Goal: Contribute content: Contribute content

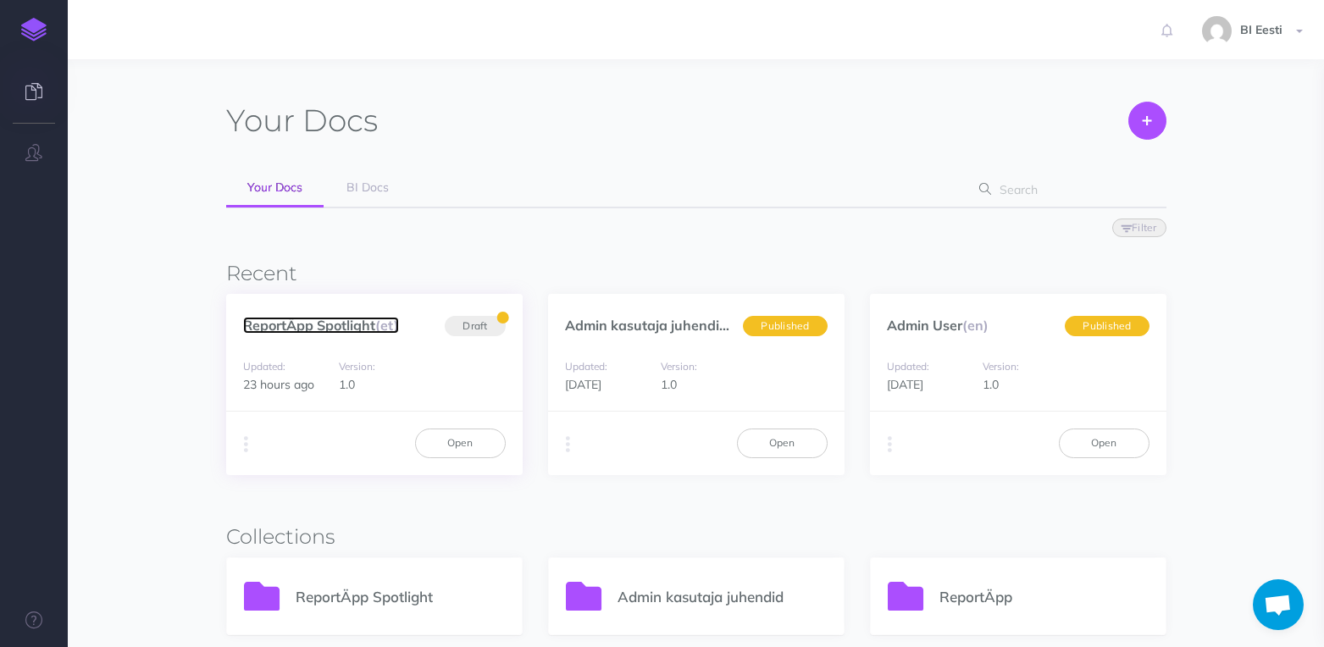
click at [346, 326] on link "ReportÄpp Spotlight (et)" at bounding box center [321, 325] width 156 height 17
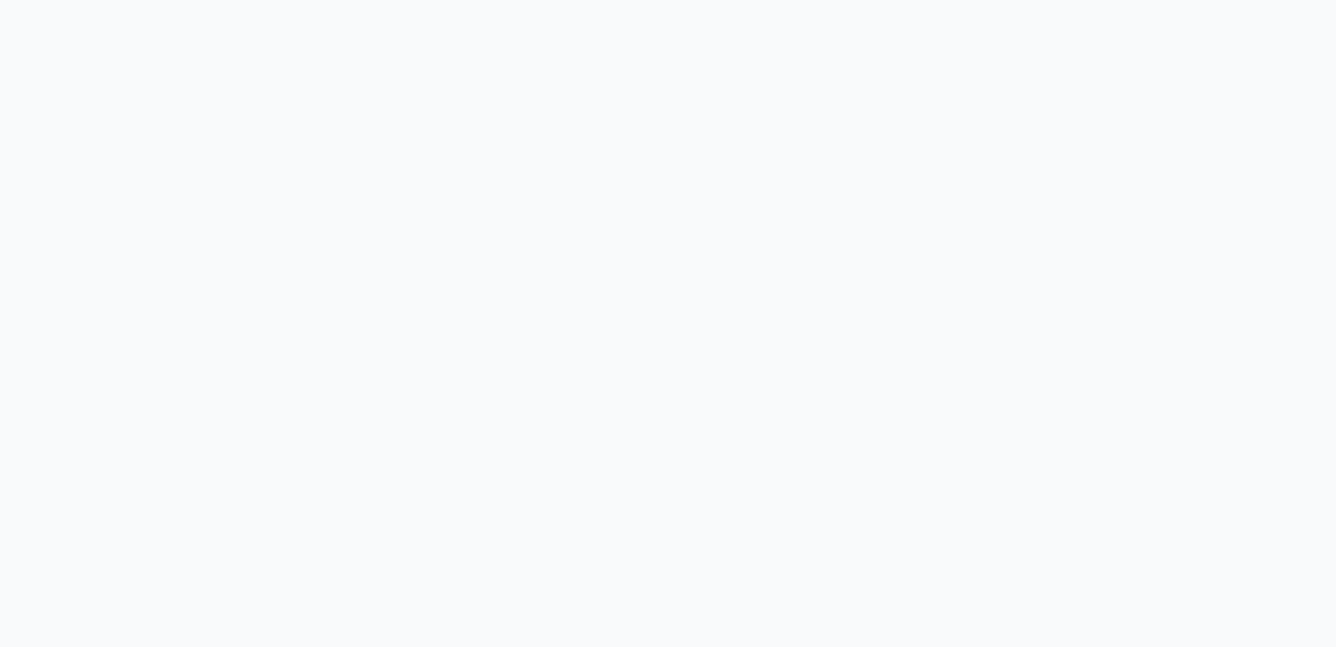
select select "et"
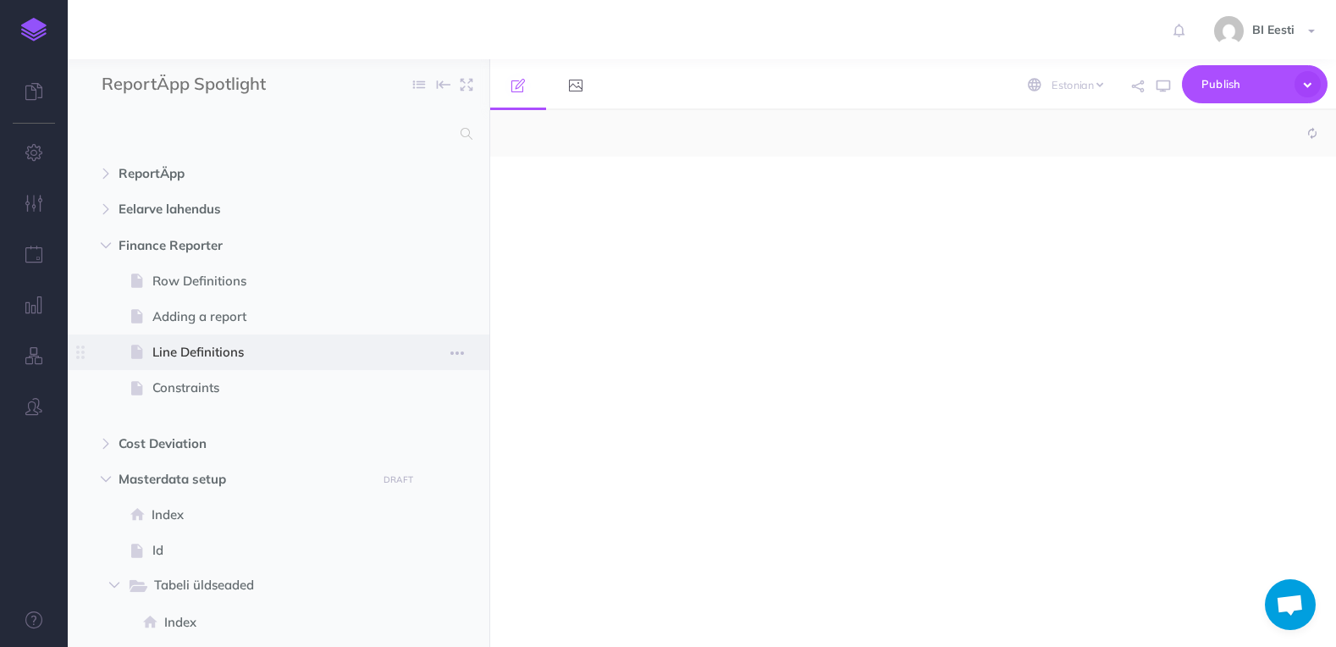
select select "null"
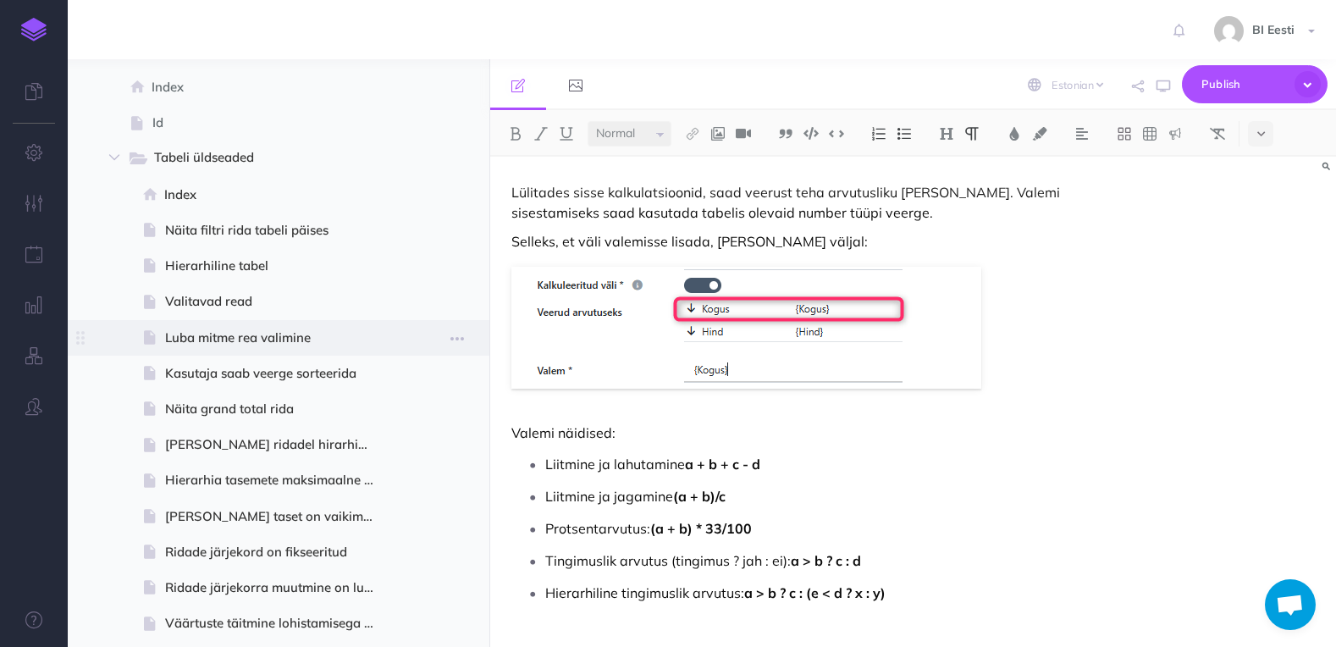
scroll to position [423, 0]
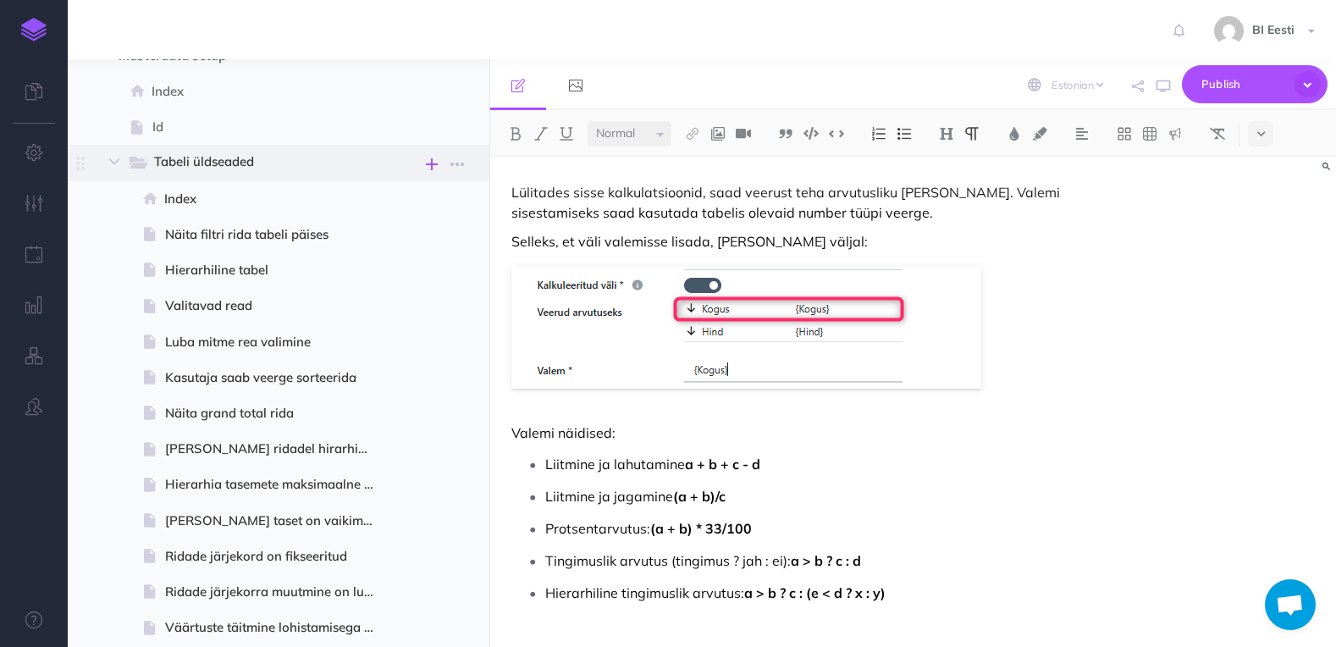
click at [431, 163] on icon "button" at bounding box center [432, 164] width 12 height 20
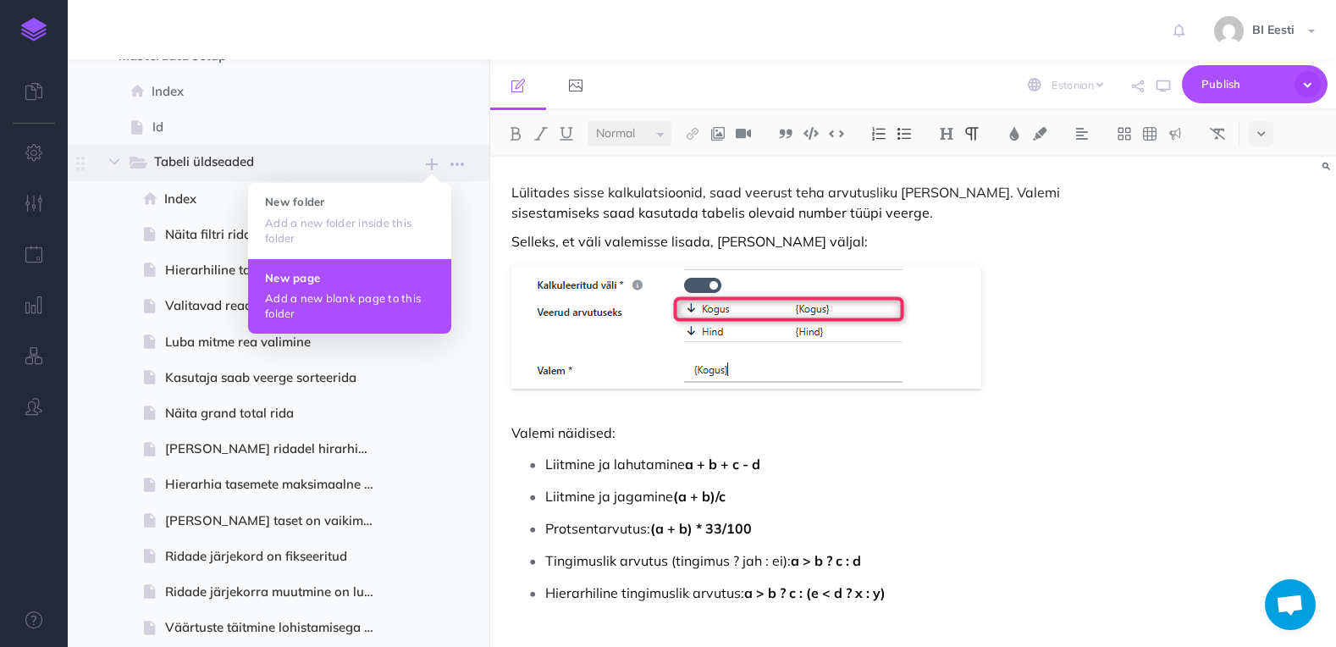
click at [366, 288] on button "New page Add a new blank page to this folder" at bounding box center [349, 295] width 203 height 75
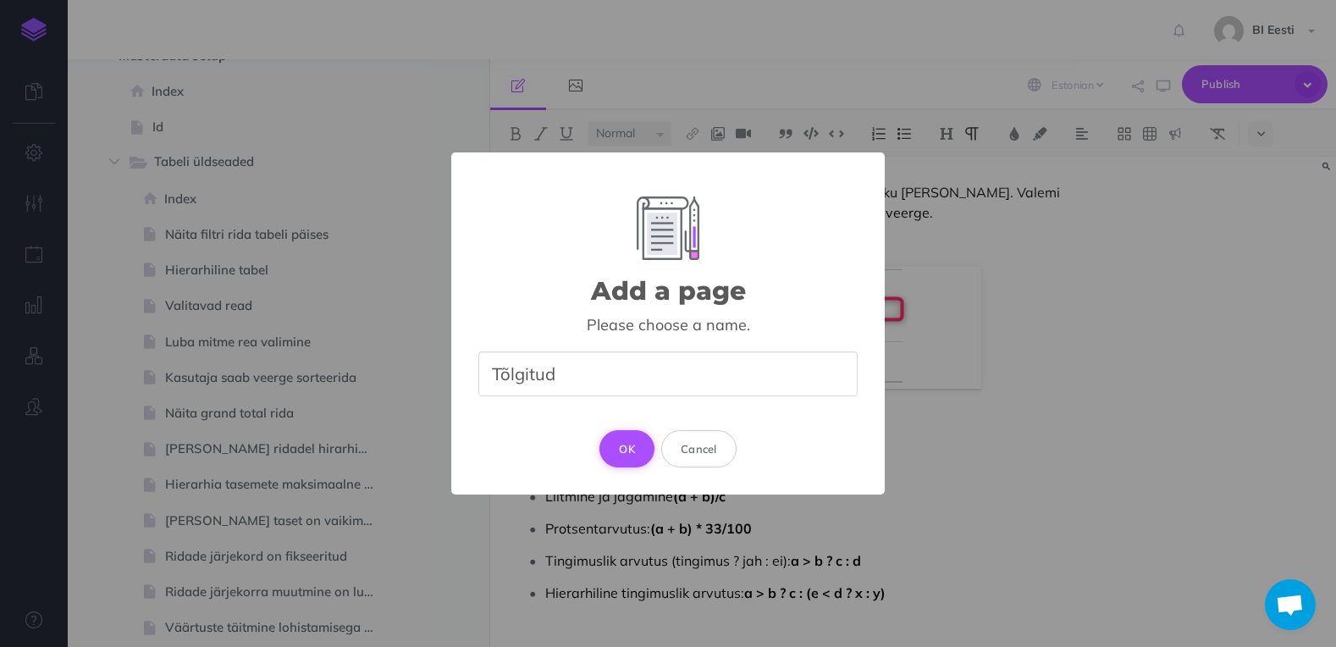
type input "Tõlgitud"
click at [632, 450] on button "OK" at bounding box center [627, 448] width 55 height 37
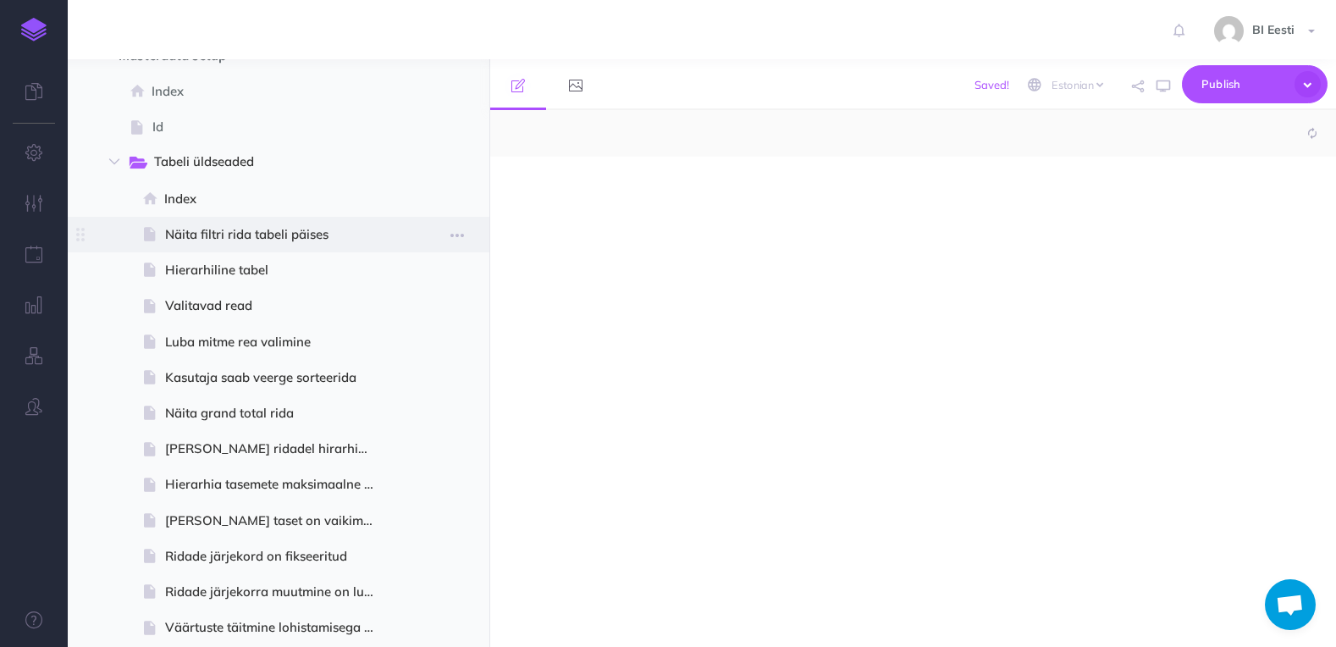
select select "null"
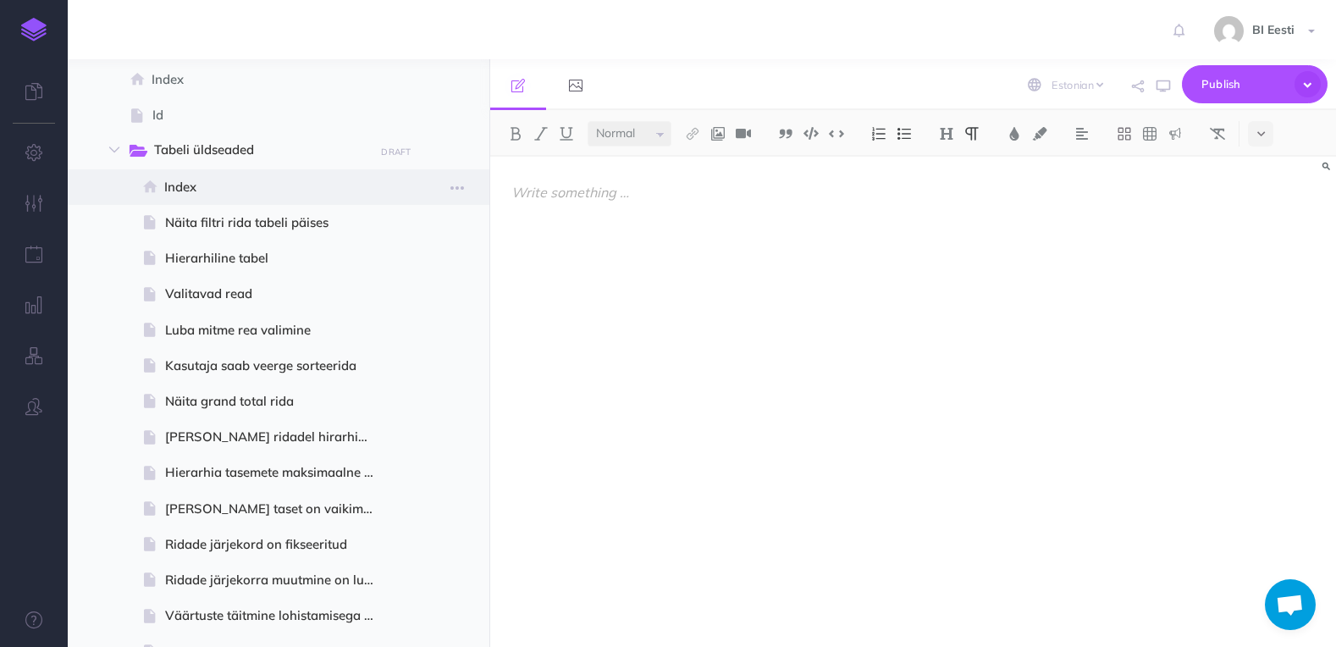
scroll to position [423, 0]
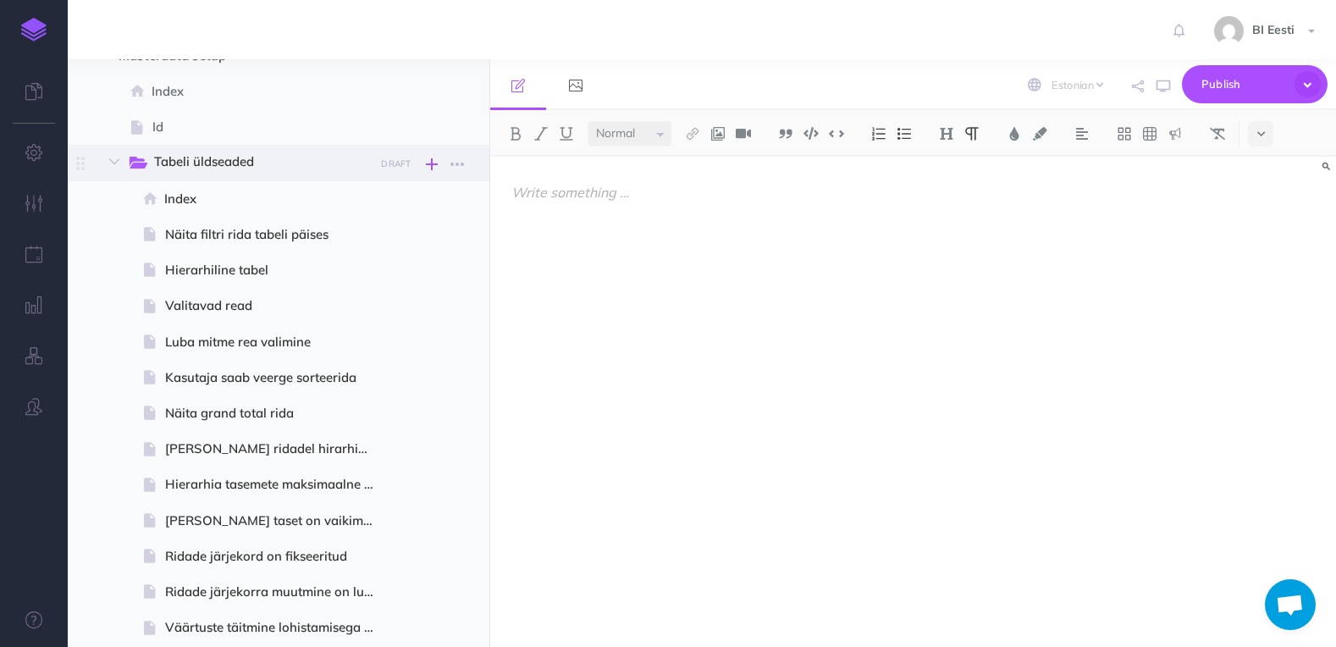
click at [433, 167] on icon "button" at bounding box center [432, 164] width 12 height 20
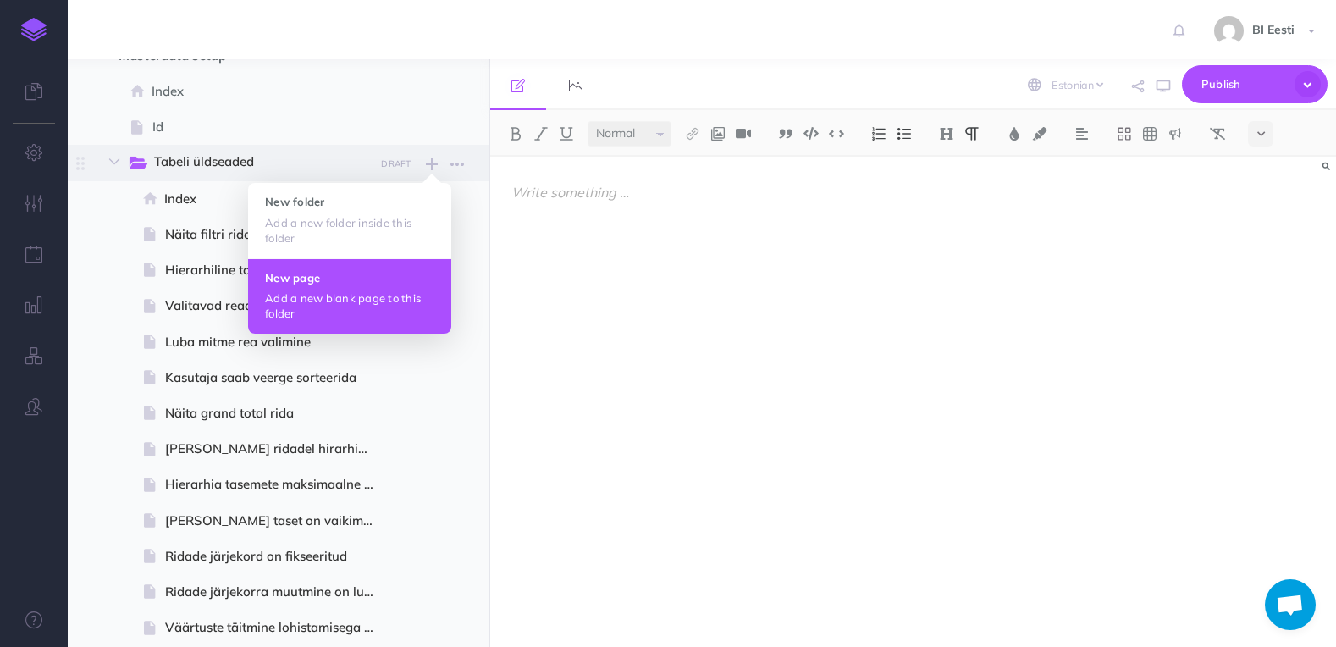
click at [380, 292] on p "Add a new blank page to this folder" at bounding box center [349, 305] width 169 height 30
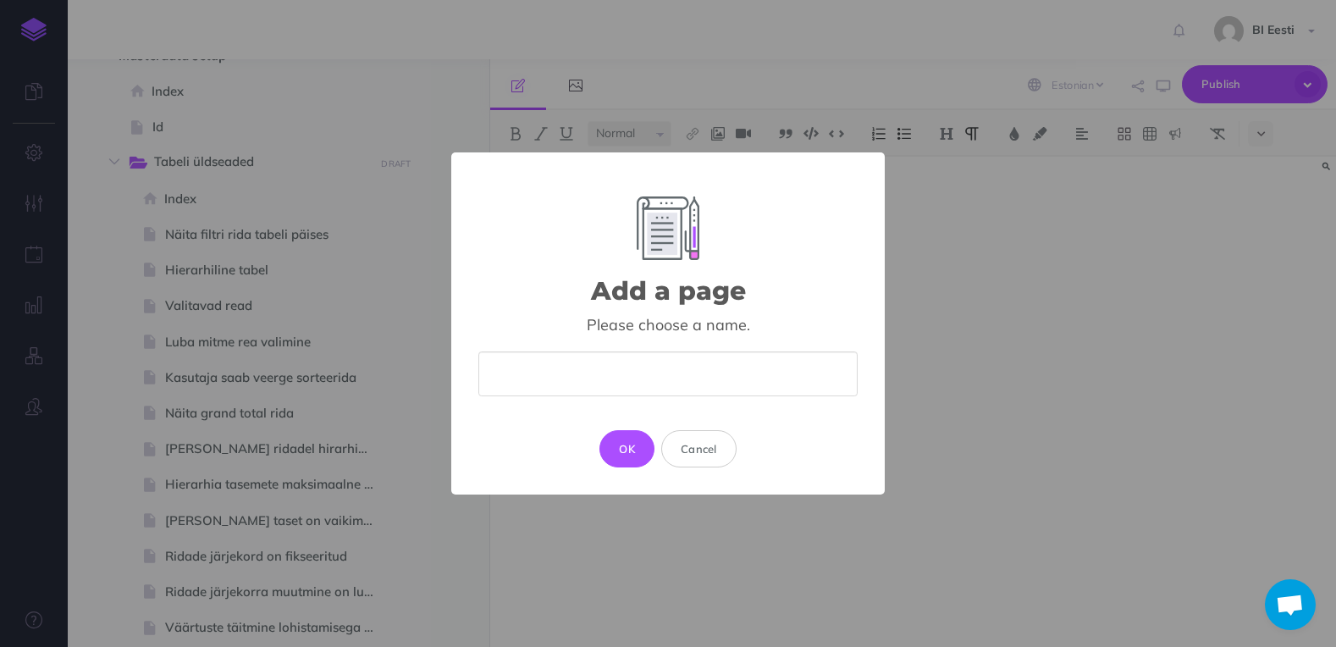
click at [606, 365] on input "text" at bounding box center [668, 373] width 379 height 45
type input "Tõlketabel"
click at [632, 447] on button "OK" at bounding box center [627, 448] width 55 height 37
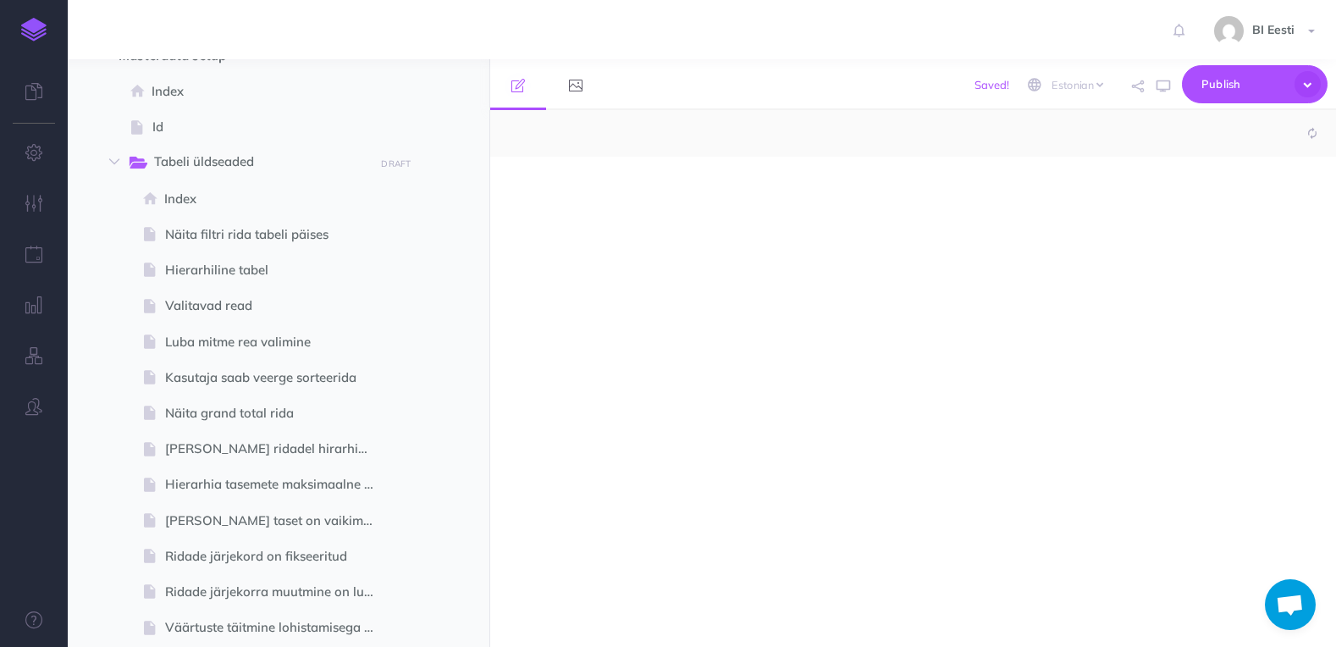
select select "null"
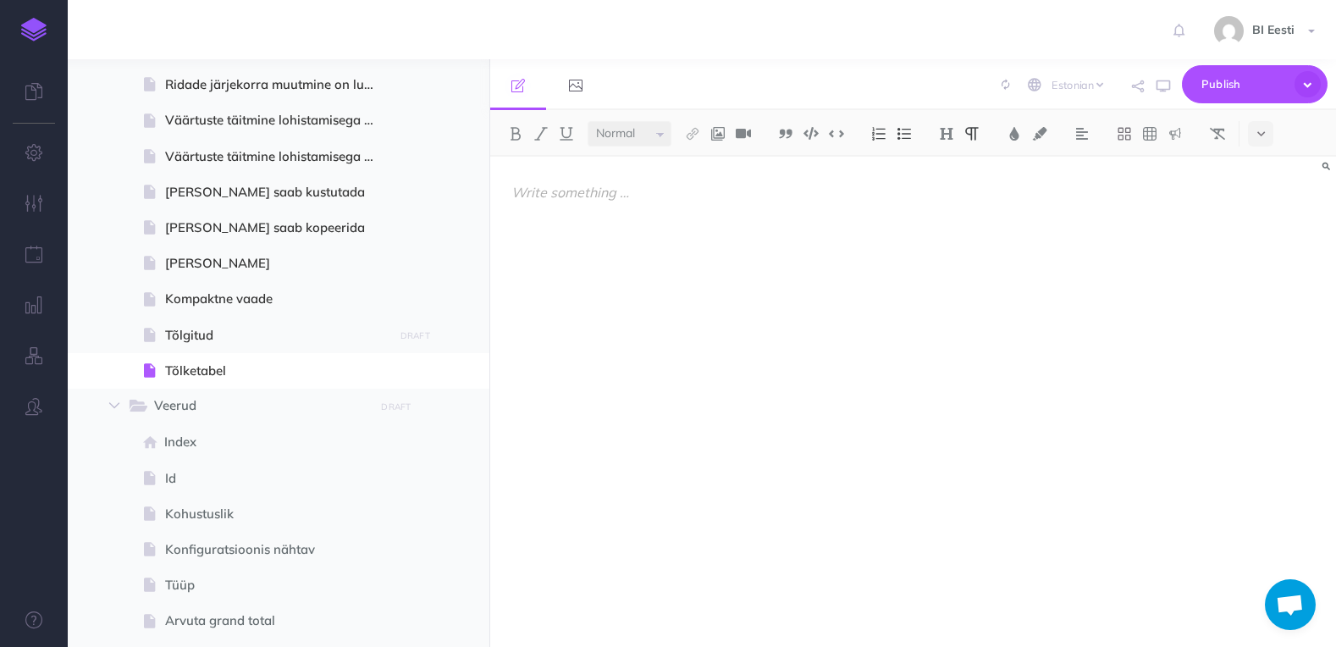
scroll to position [932, 0]
click at [453, 335] on icon "button" at bounding box center [458, 335] width 14 height 20
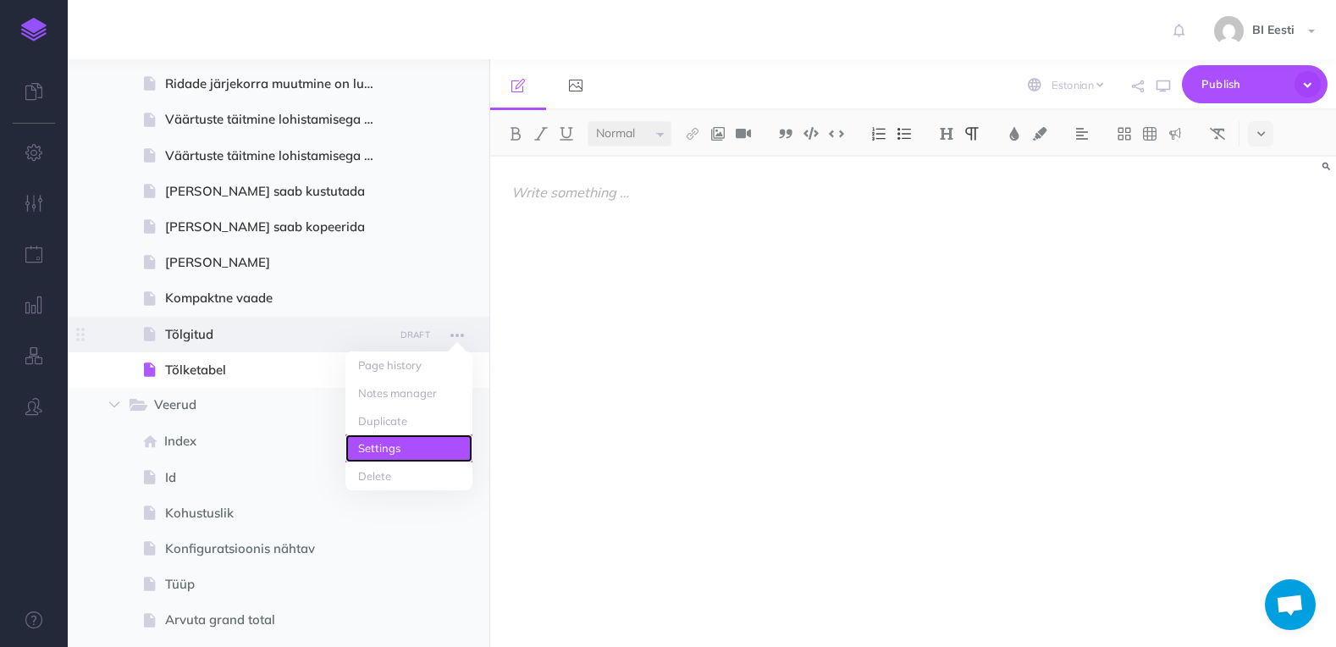
click at [419, 442] on link "Settings" at bounding box center [409, 448] width 127 height 28
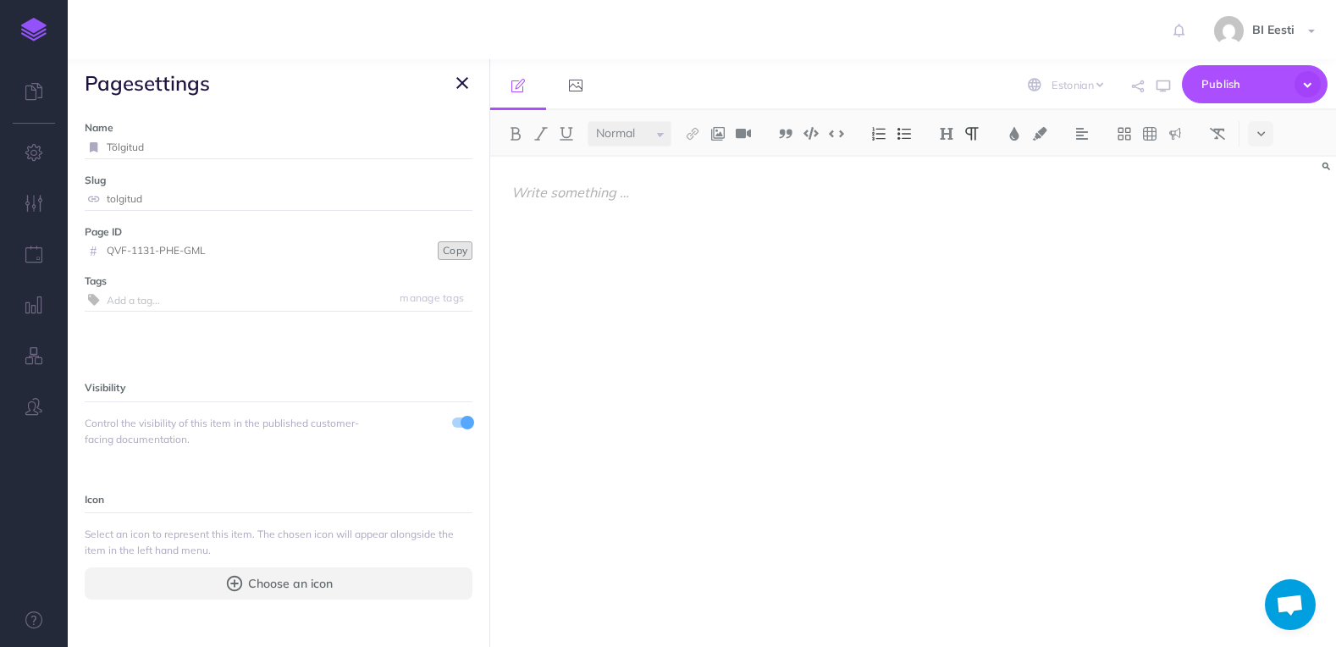
click at [444, 251] on button "Copy" at bounding box center [455, 250] width 35 height 19
click at [463, 80] on icon "button" at bounding box center [462, 83] width 12 height 20
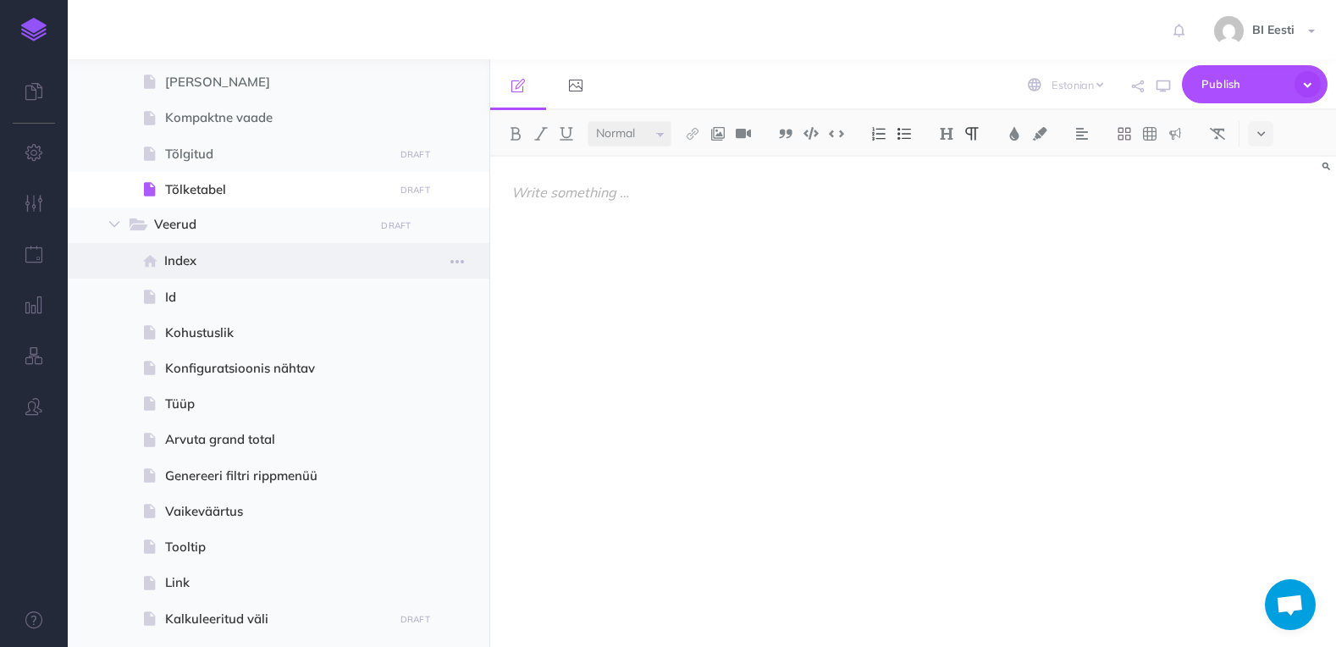
scroll to position [1016, 0]
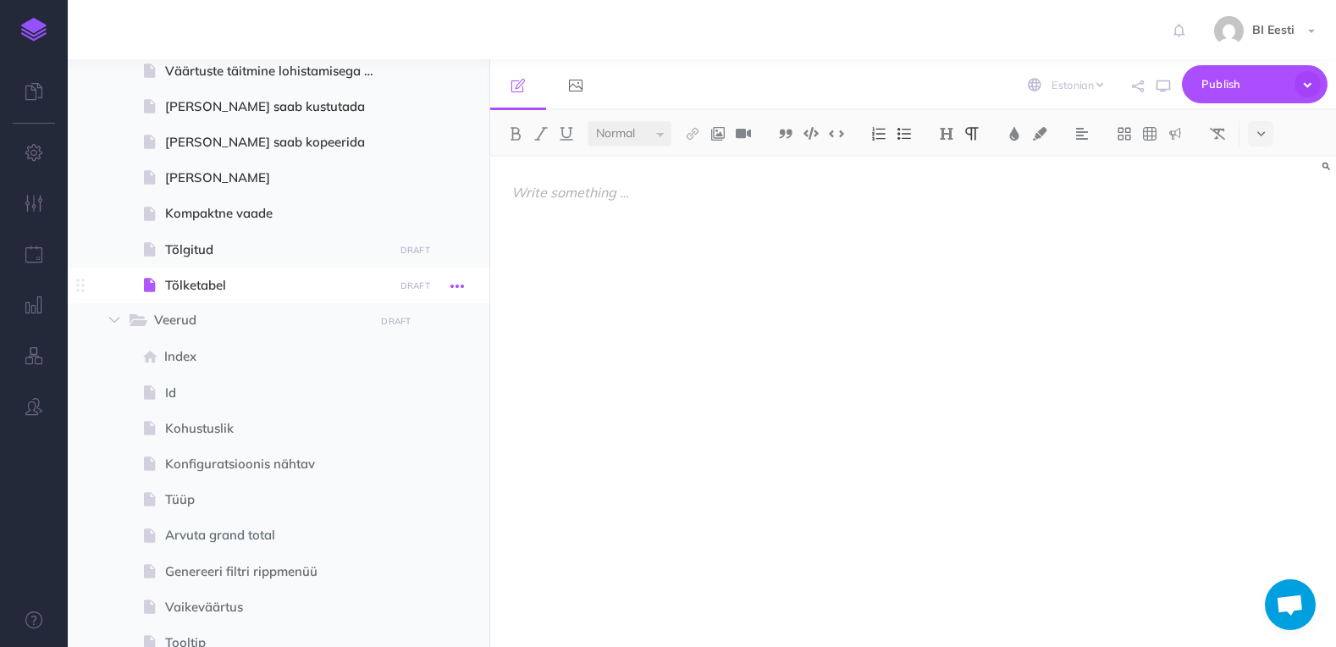
click at [457, 283] on icon "button" at bounding box center [458, 286] width 14 height 20
click at [423, 393] on link "Settings" at bounding box center [409, 400] width 127 height 28
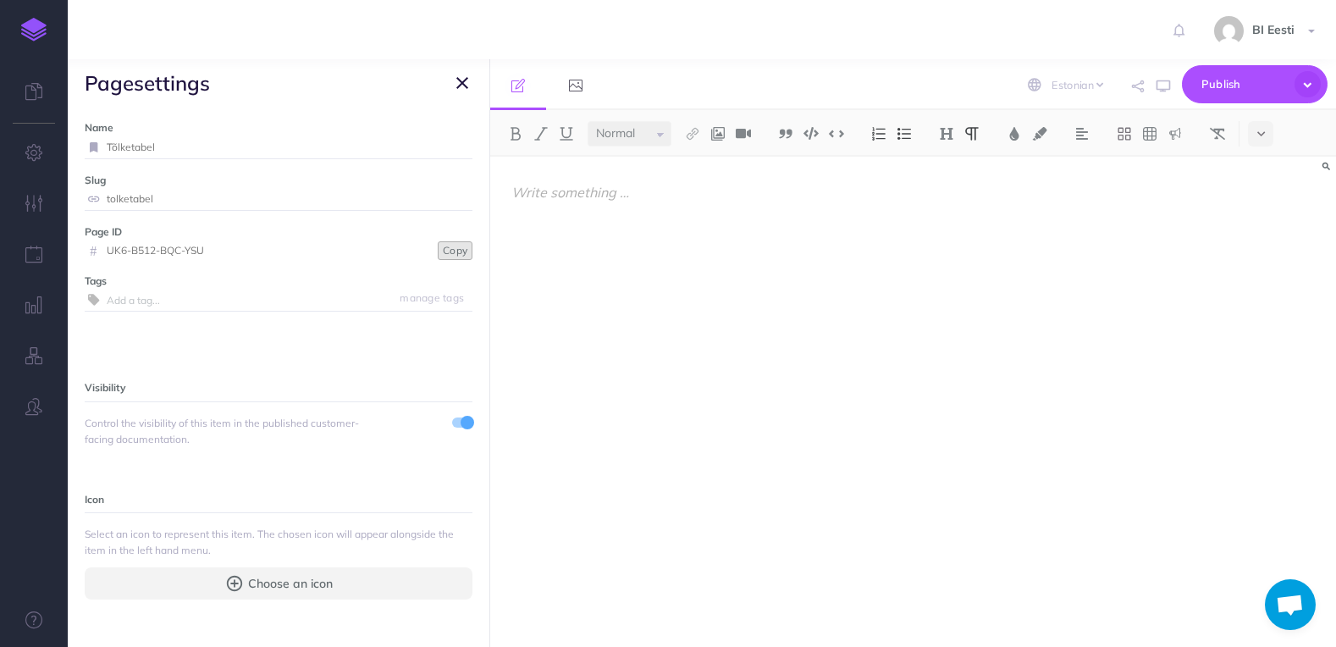
click at [444, 254] on button "Copy" at bounding box center [455, 250] width 35 height 19
click at [459, 86] on icon "button" at bounding box center [462, 83] width 12 height 20
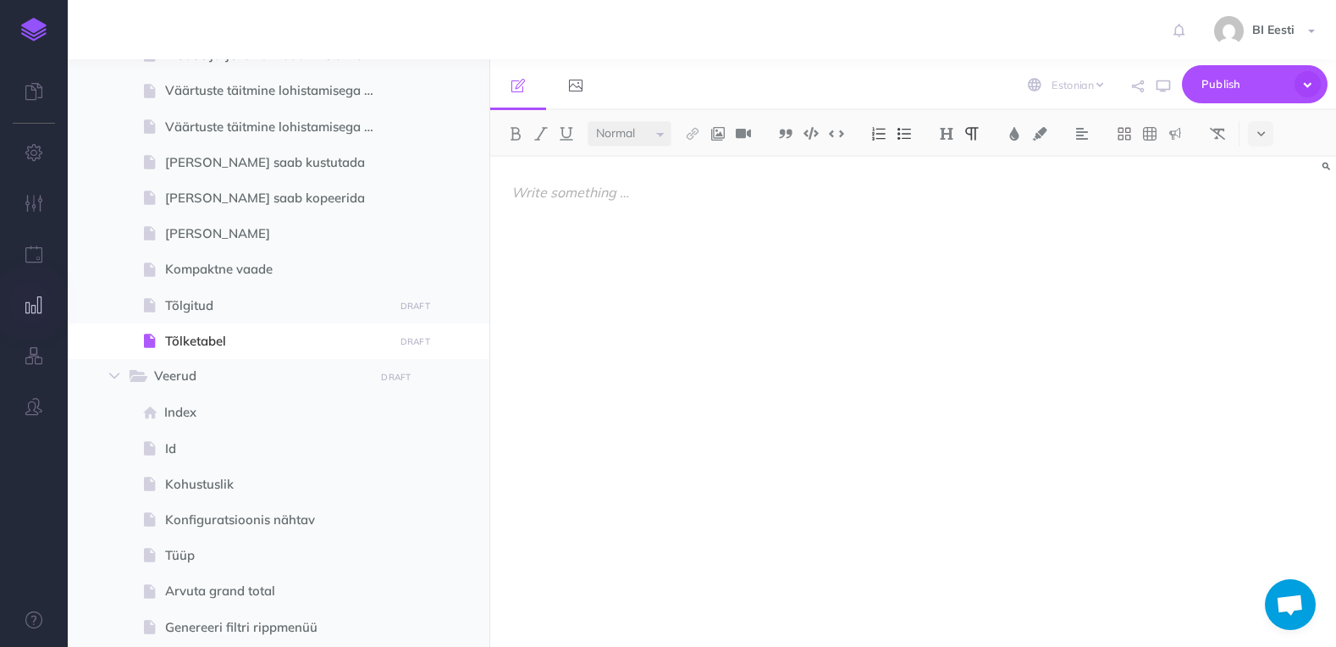
scroll to position [932, 0]
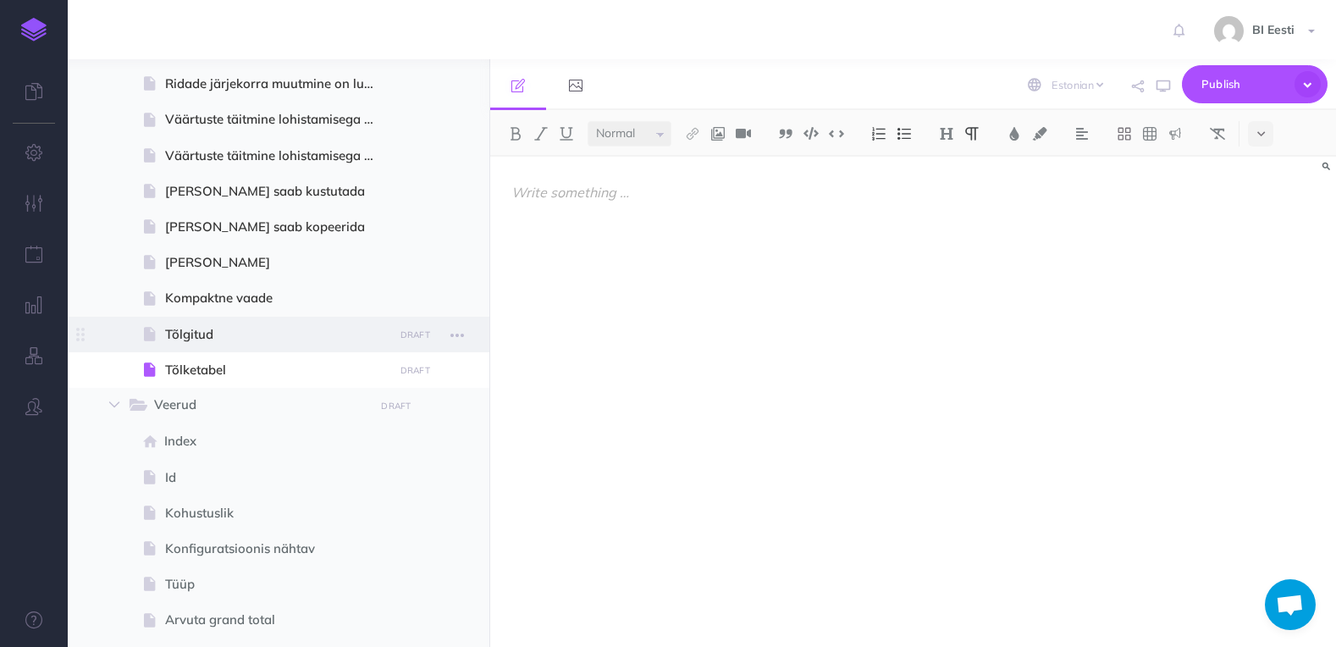
click at [219, 334] on span "Tõlgitud" at bounding box center [276, 334] width 223 height 20
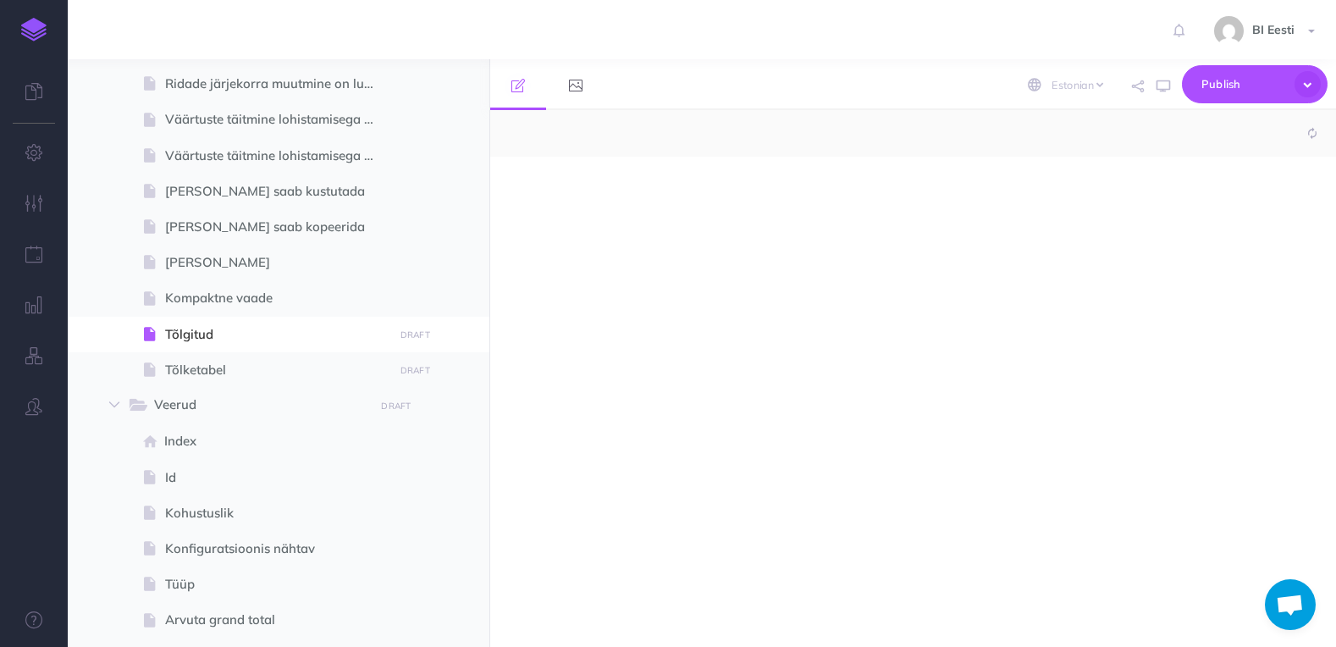
select select "null"
click at [600, 200] on p at bounding box center [787, 192] width 550 height 20
click at [592, 199] on p "Kui see" at bounding box center [787, 192] width 550 height 20
click at [587, 202] on p "Kui see" at bounding box center [787, 192] width 550 height 20
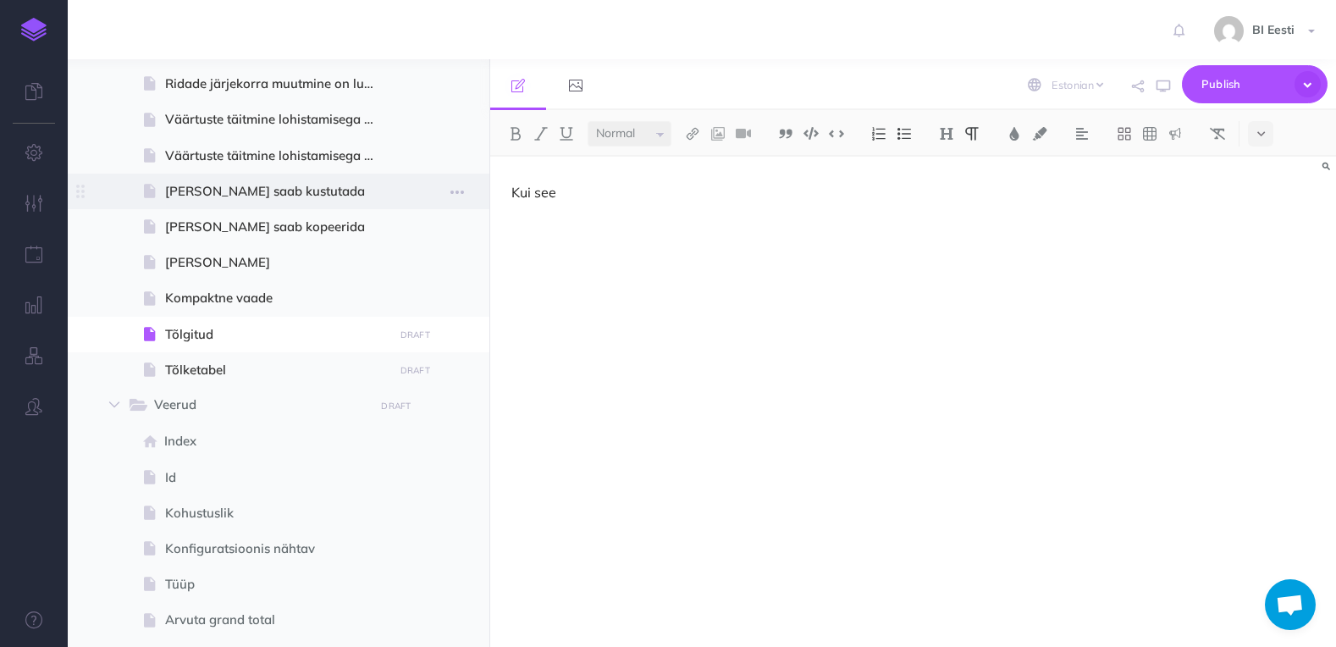
drag, startPoint x: 586, startPoint y: 191, endPoint x: 479, endPoint y: 185, distance: 107.7
click at [479, 185] on div "ReportÄpp Spotlight Collapse all Expand all Expand to root folders ReportÄpp Ne…" at bounding box center [702, 353] width 1269 height 588
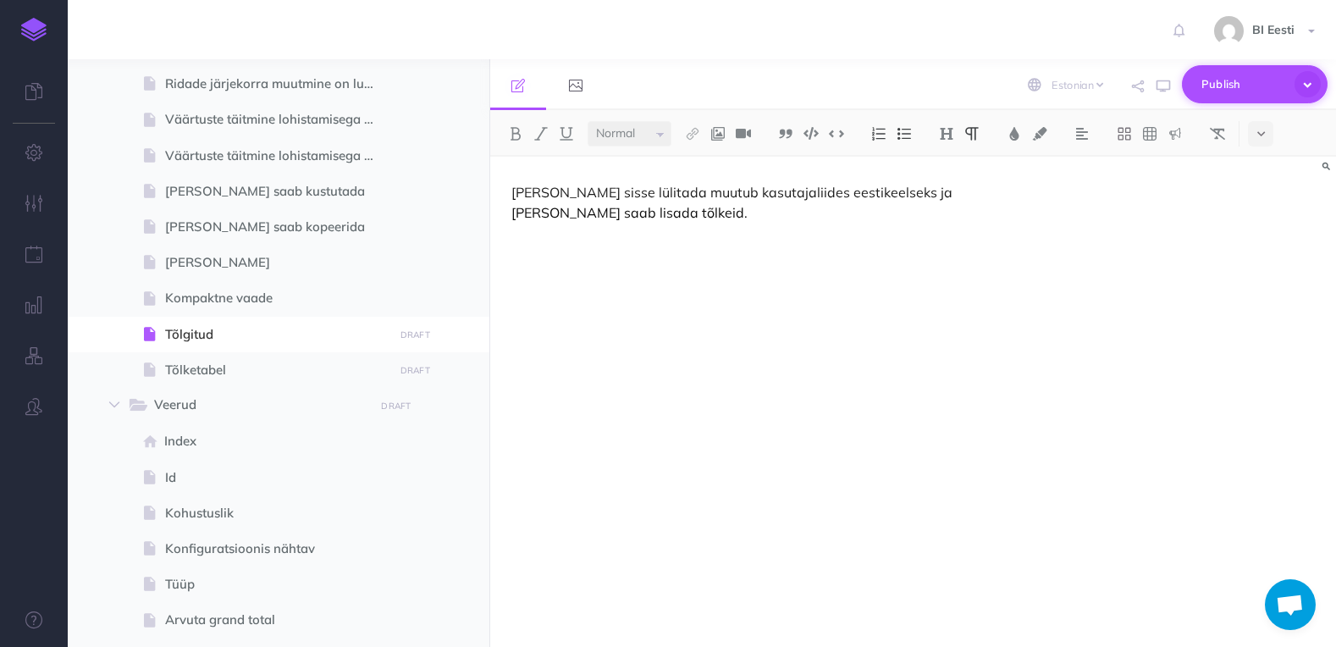
click at [1207, 89] on span "Publish" at bounding box center [1244, 84] width 85 height 26
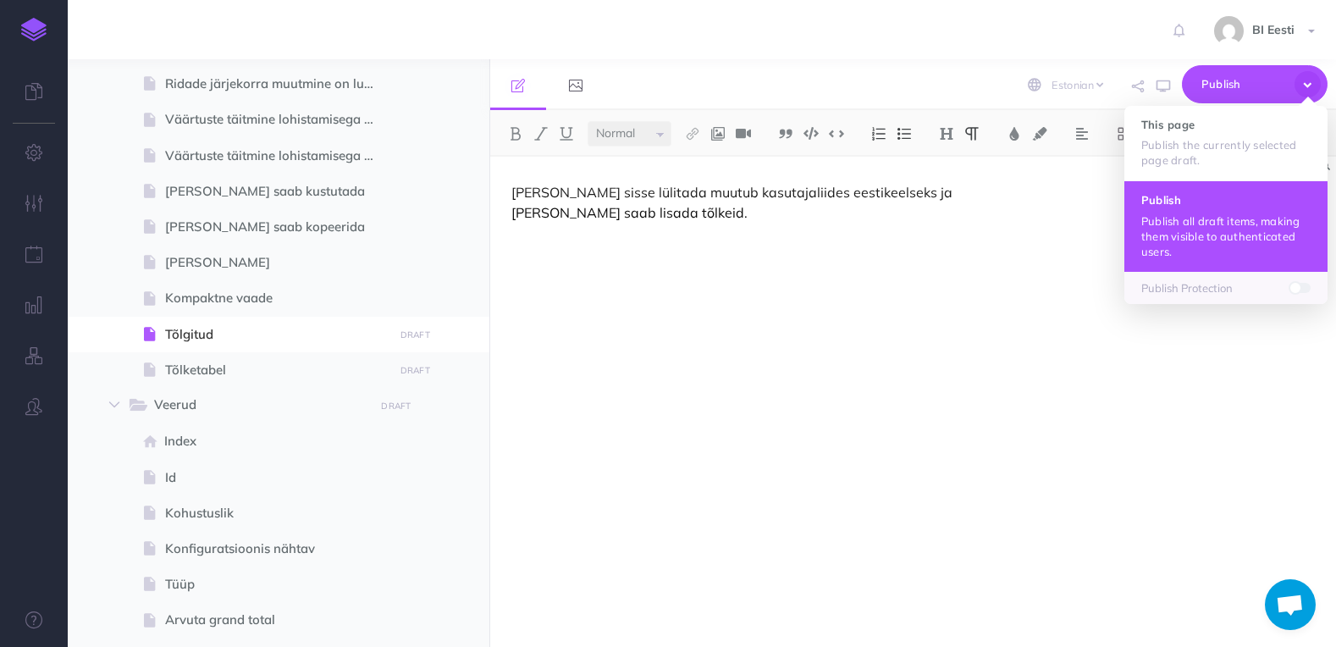
click at [1237, 207] on button "Publish Publish all draft items, making them visible to authenticated users." at bounding box center [1226, 225] width 203 height 91
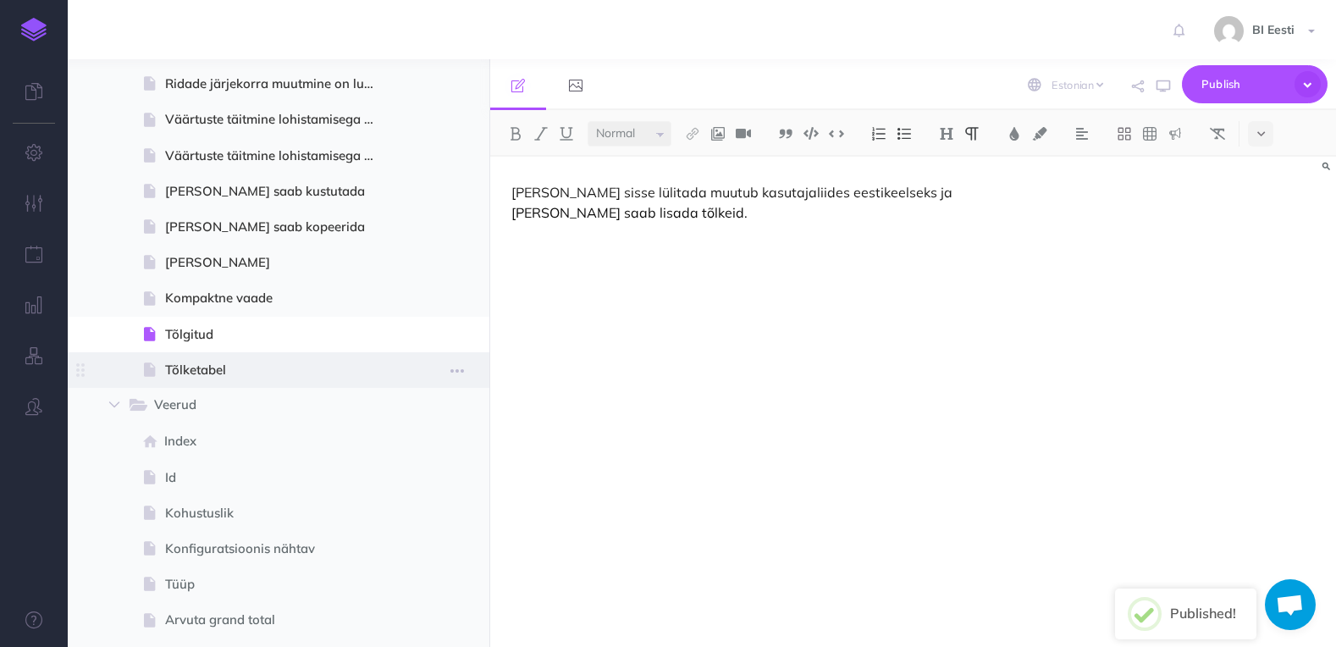
click at [289, 366] on span "Tõlketabel" at bounding box center [276, 370] width 223 height 20
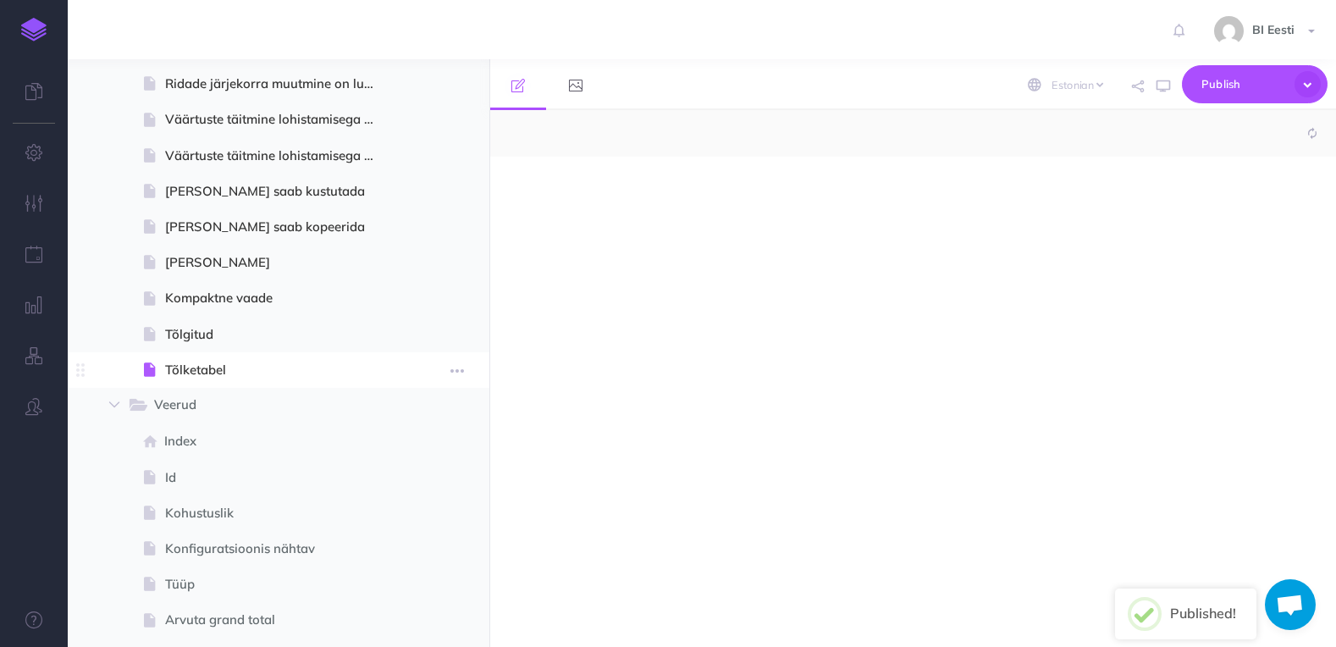
select select "null"
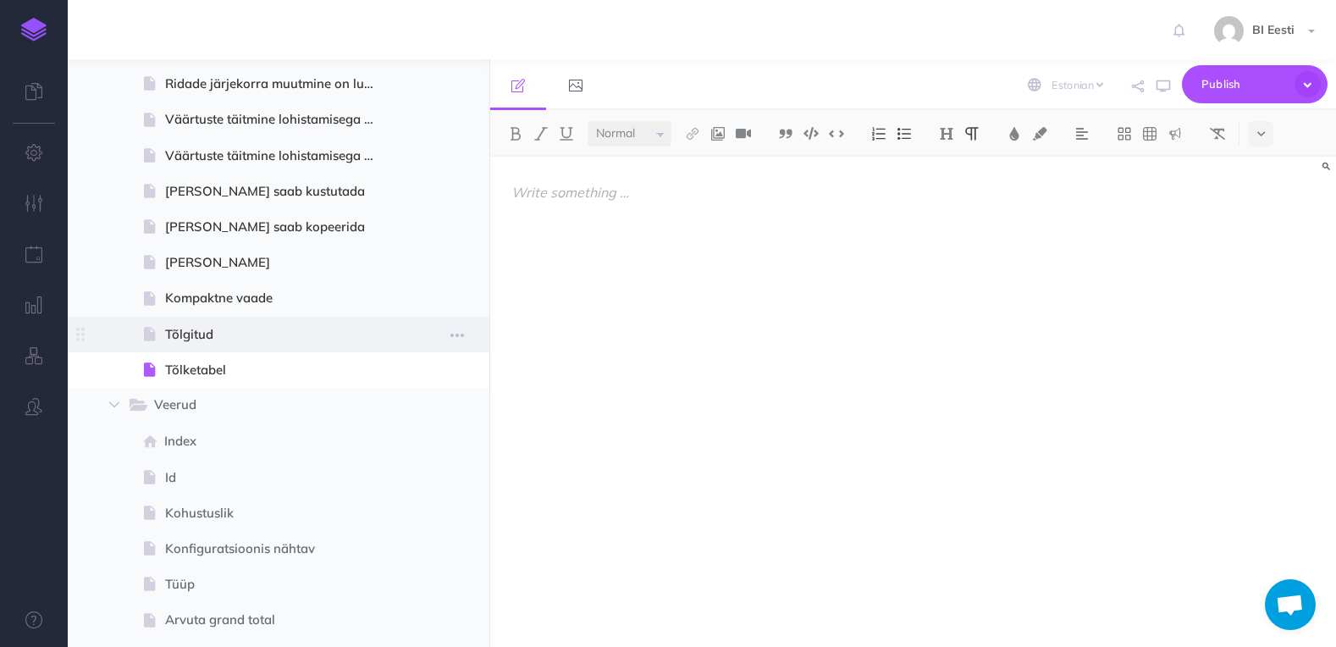
click at [291, 345] on span at bounding box center [279, 335] width 422 height 36
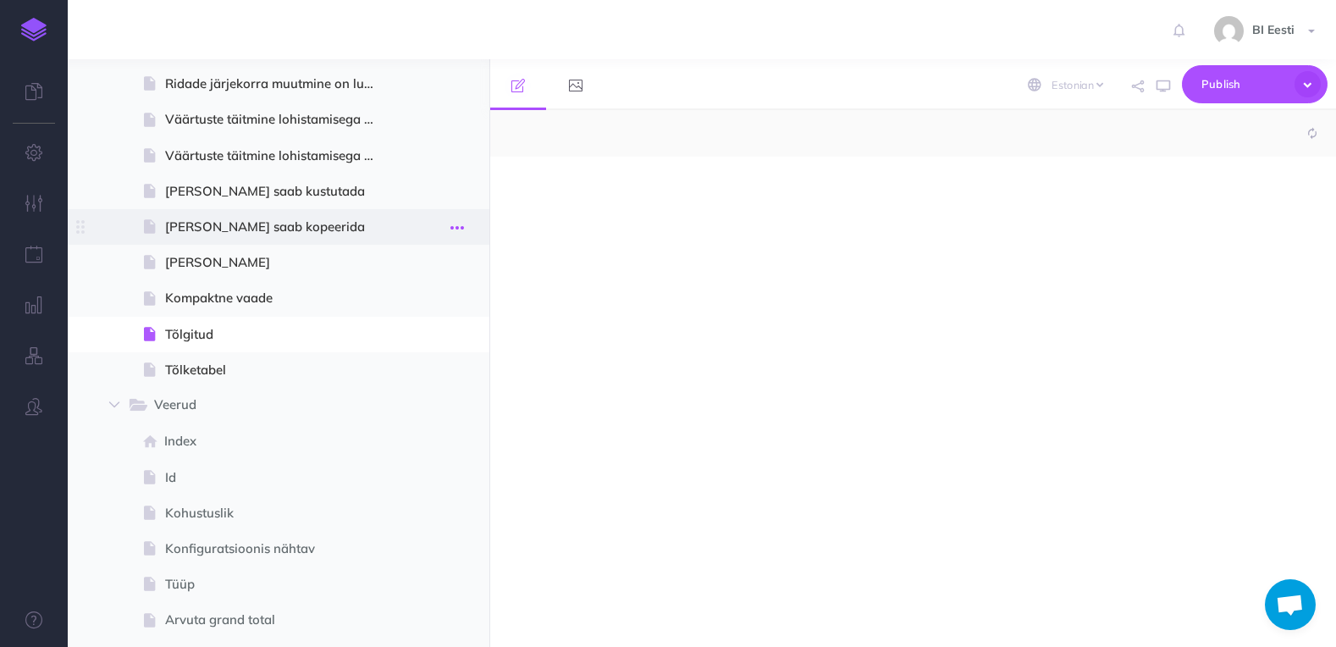
select select "null"
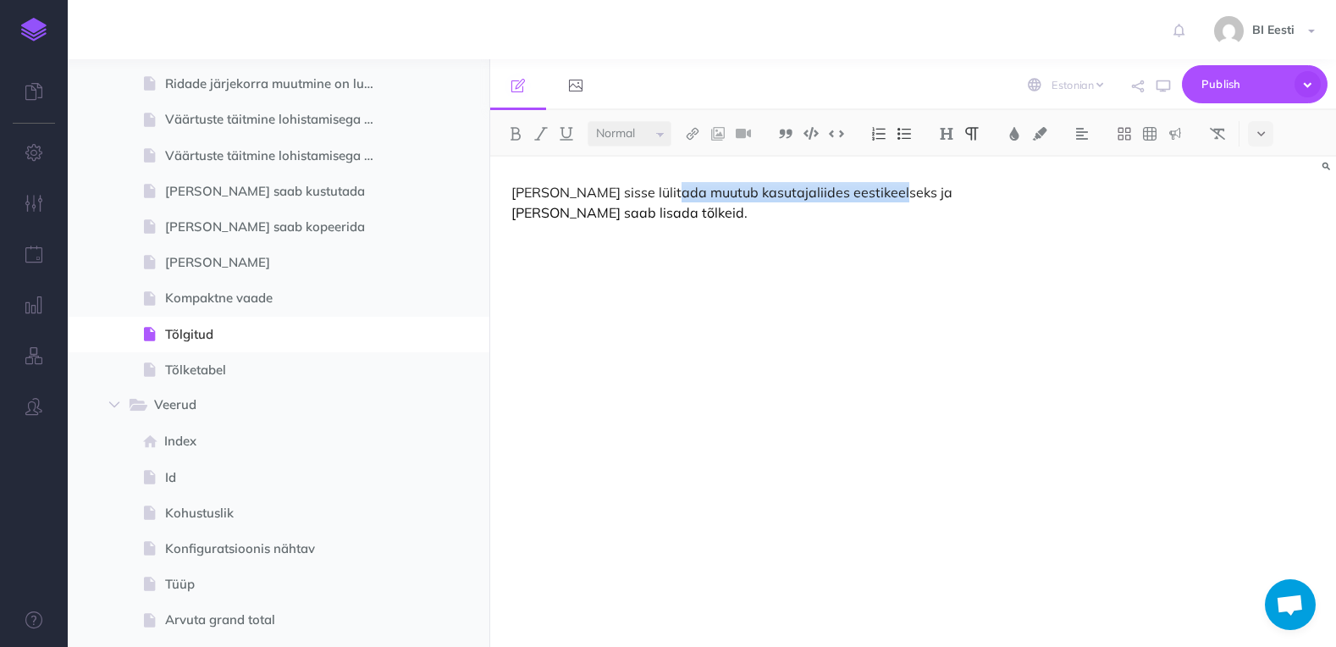
drag, startPoint x: 655, startPoint y: 194, endPoint x: 875, endPoint y: 198, distance: 220.2
click at [875, 198] on p "Kui tõlge sisse lülitada muutub kasutajaliides eestikeelseks ja veeru päistele …" at bounding box center [787, 202] width 550 height 41
click at [814, 202] on p "Kui tõlge sisse lülitada muutub kasutajaliides eestikeelseks ja veeru päistele …" at bounding box center [787, 202] width 550 height 41
drag, startPoint x: 656, startPoint y: 196, endPoint x: 877, endPoint y: 193, distance: 221.9
click at [877, 193] on p "Kui tõlge sisse lülitada muutub kasutajaliides eestikeelseks ja veeru päistele …" at bounding box center [787, 202] width 550 height 41
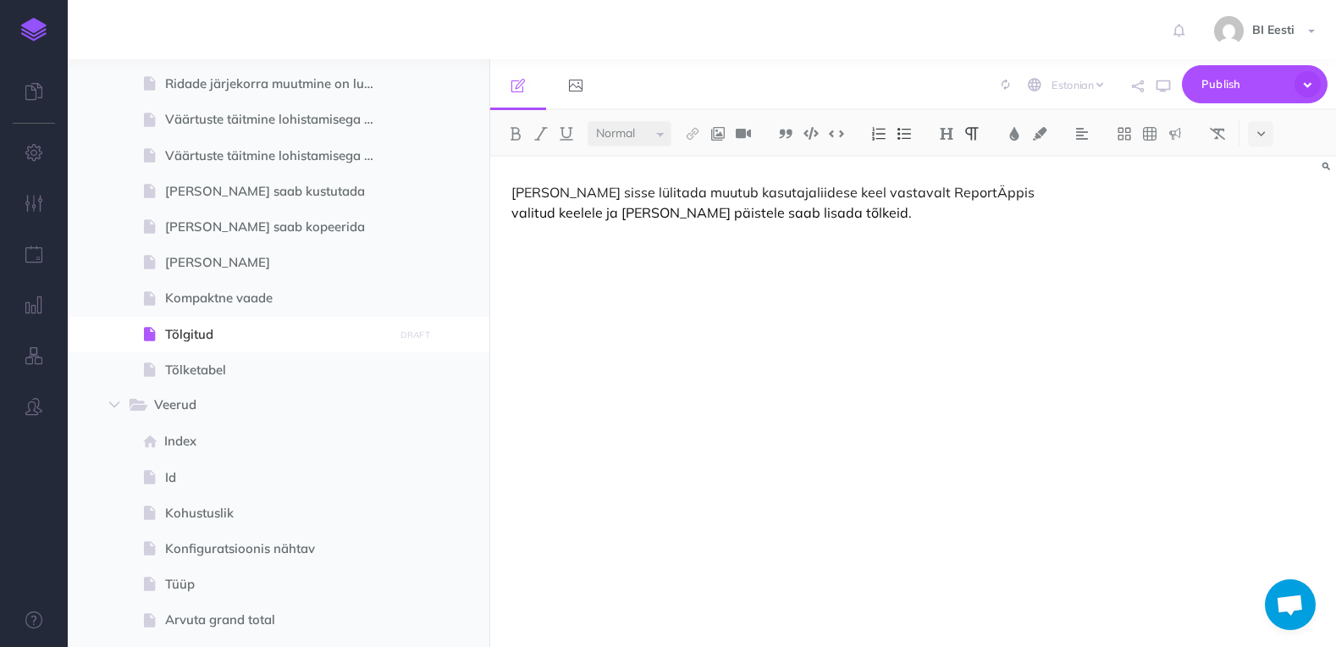
click at [824, 204] on p "Kui tõlge sisse lülitada muutub kasutajaliidese keel vastavalt ReportÄppis vali…" at bounding box center [787, 202] width 550 height 41
click at [1215, 91] on span "Publish" at bounding box center [1244, 84] width 85 height 26
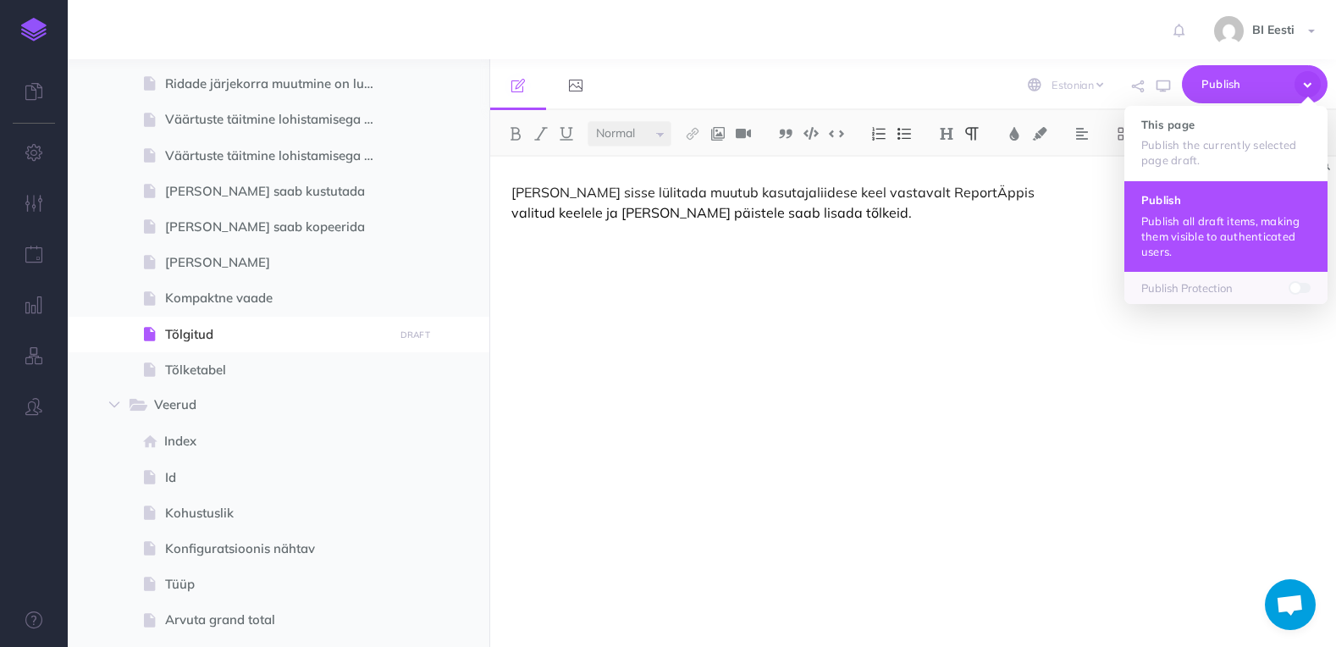
click at [1212, 209] on button "Publish Publish all draft items, making them visible to authenticated users." at bounding box center [1226, 225] width 203 height 91
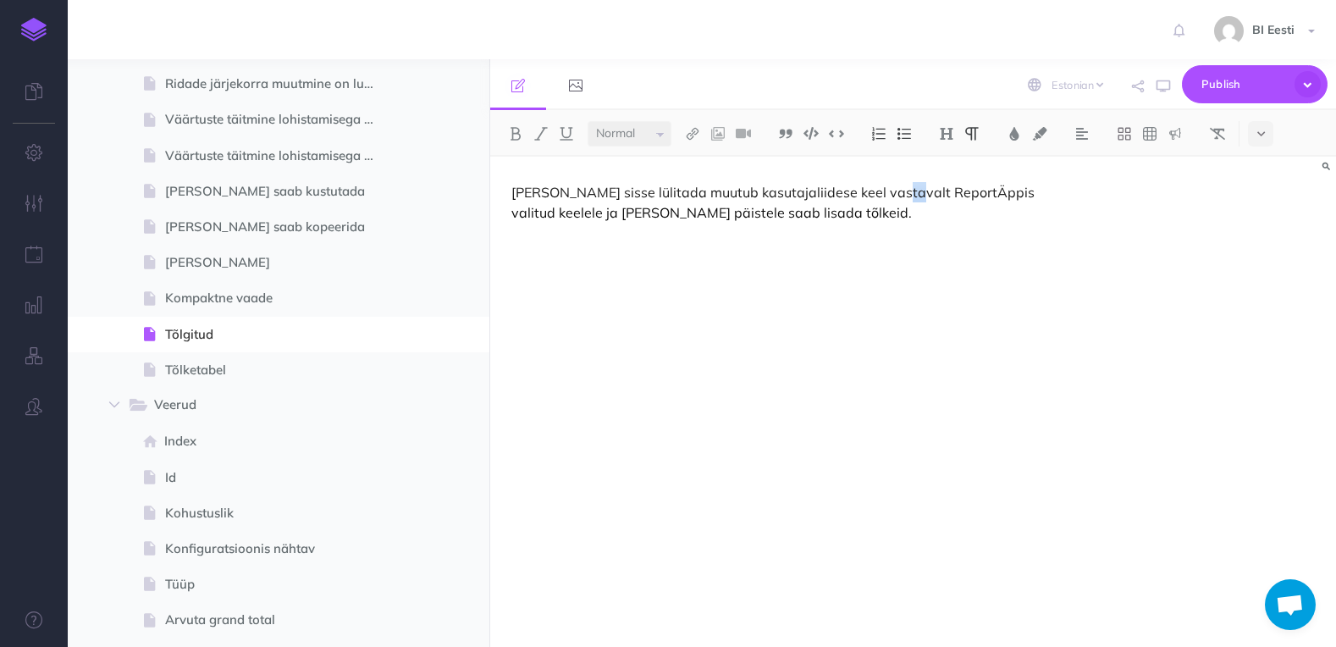
click at [879, 193] on p "Kui tõlge sisse lülitada muutub kasutajaliidese keel vastavalt ReportÄppis vali…" at bounding box center [787, 202] width 550 height 41
click at [1233, 80] on span "Publish" at bounding box center [1244, 84] width 85 height 26
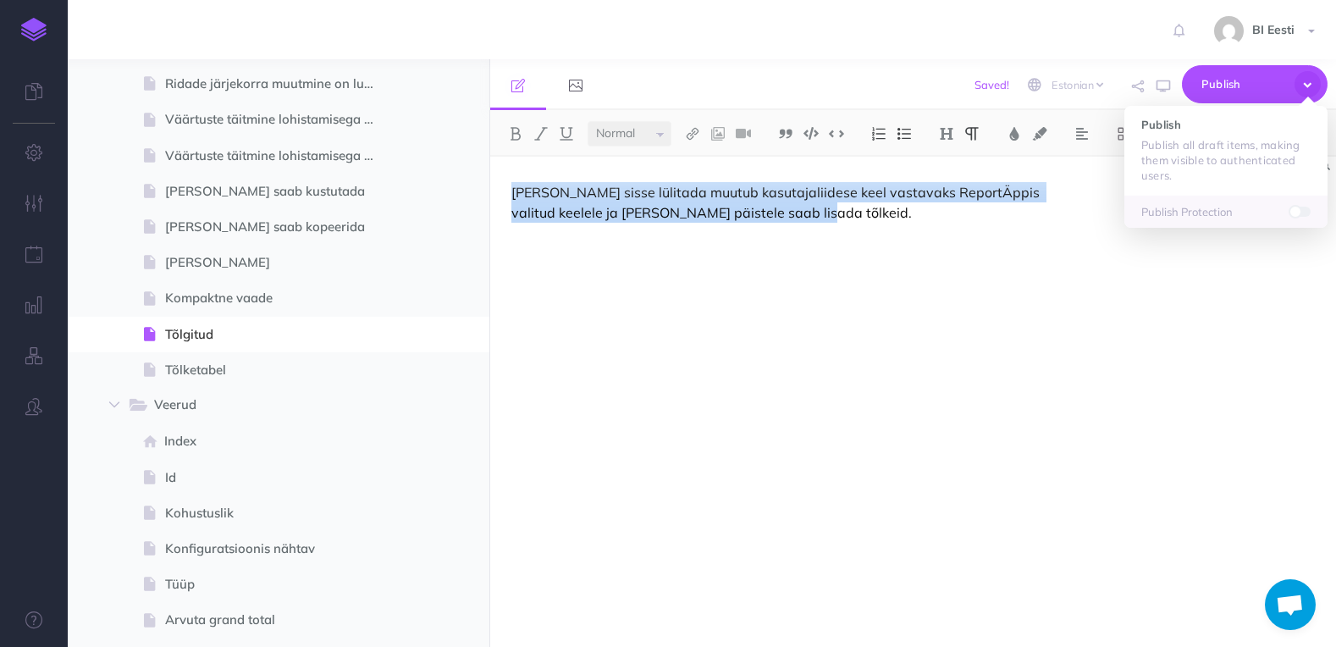
drag, startPoint x: 825, startPoint y: 213, endPoint x: 505, endPoint y: 186, distance: 321.3
click at [505, 186] on div "Kui tõlge sisse lülitada muutub kasutajaliidese keel vastavaks ReportÄppis vali…" at bounding box center [786, 393] width 592 height 473
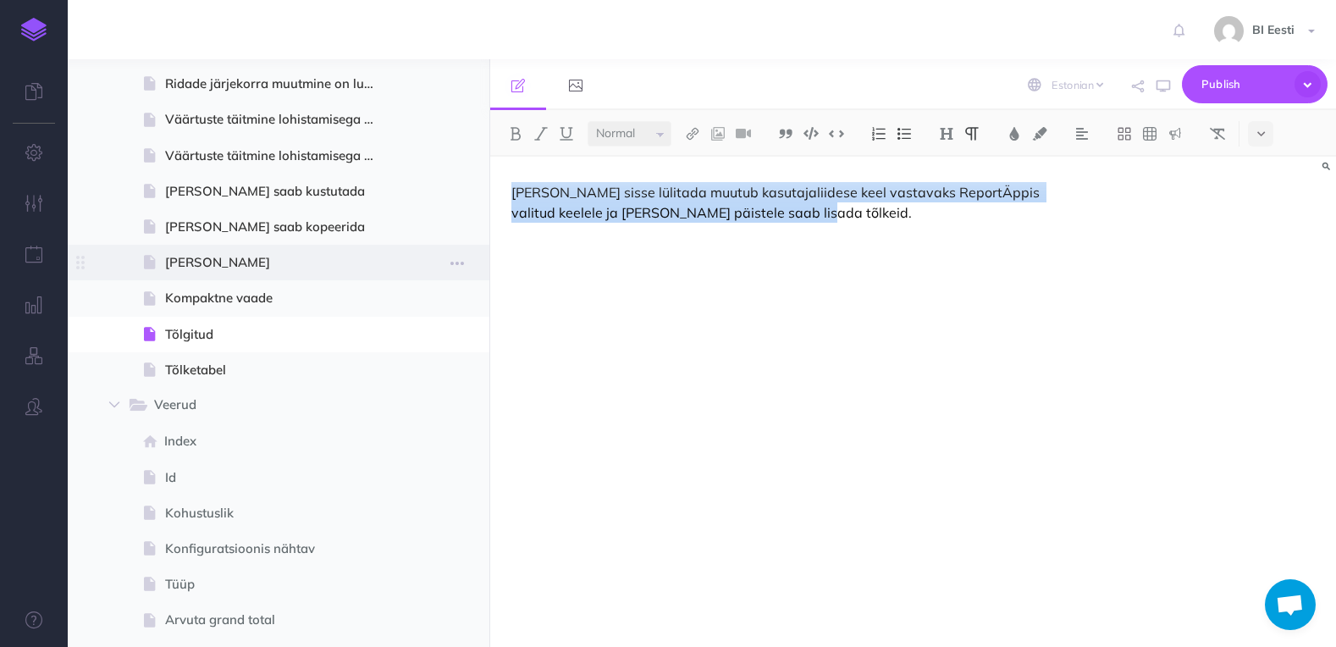
copy p "Kui tõlge sisse lülitada muutub kasutajaliidese keel vastavaks ReportÄppis vali…"
click at [810, 228] on div "Kui tõlge sisse lülitada muutub kasutajaliidese keel vastavaks ReportÄppis vali…" at bounding box center [786, 393] width 592 height 473
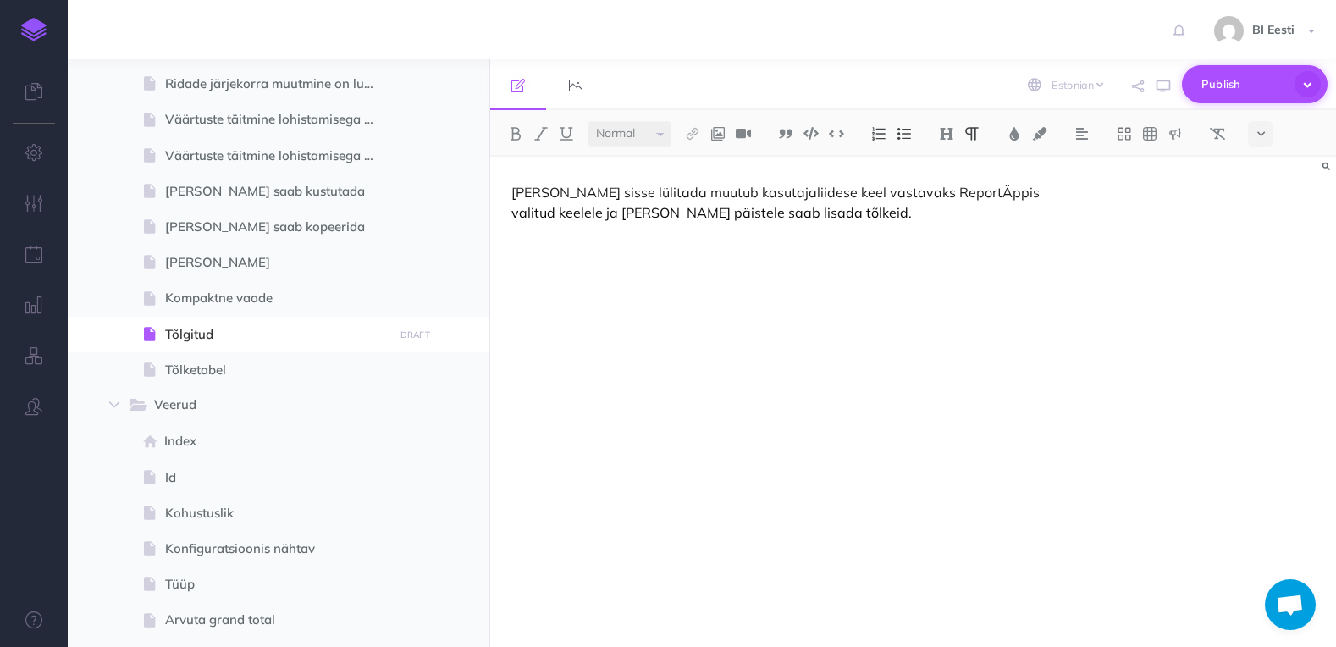
click at [1233, 89] on span "Publish" at bounding box center [1244, 84] width 85 height 26
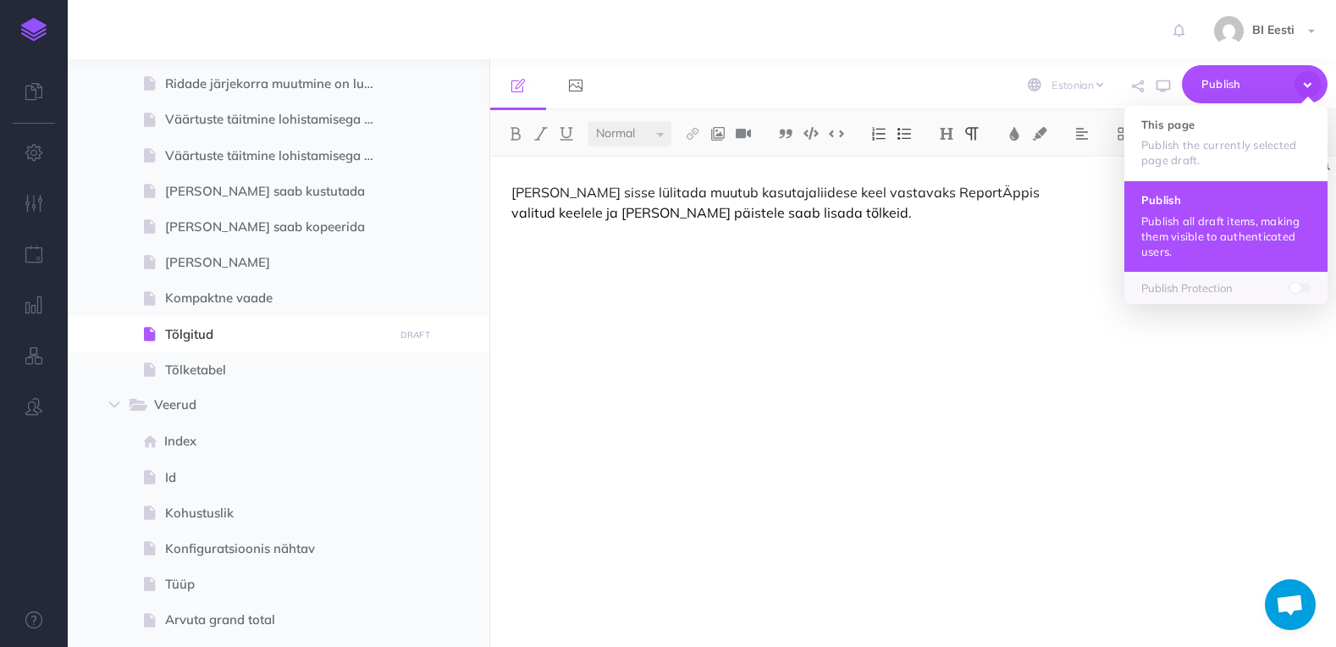
click at [1215, 209] on button "Publish Publish all draft items, making them visible to authenticated users." at bounding box center [1226, 225] width 203 height 91
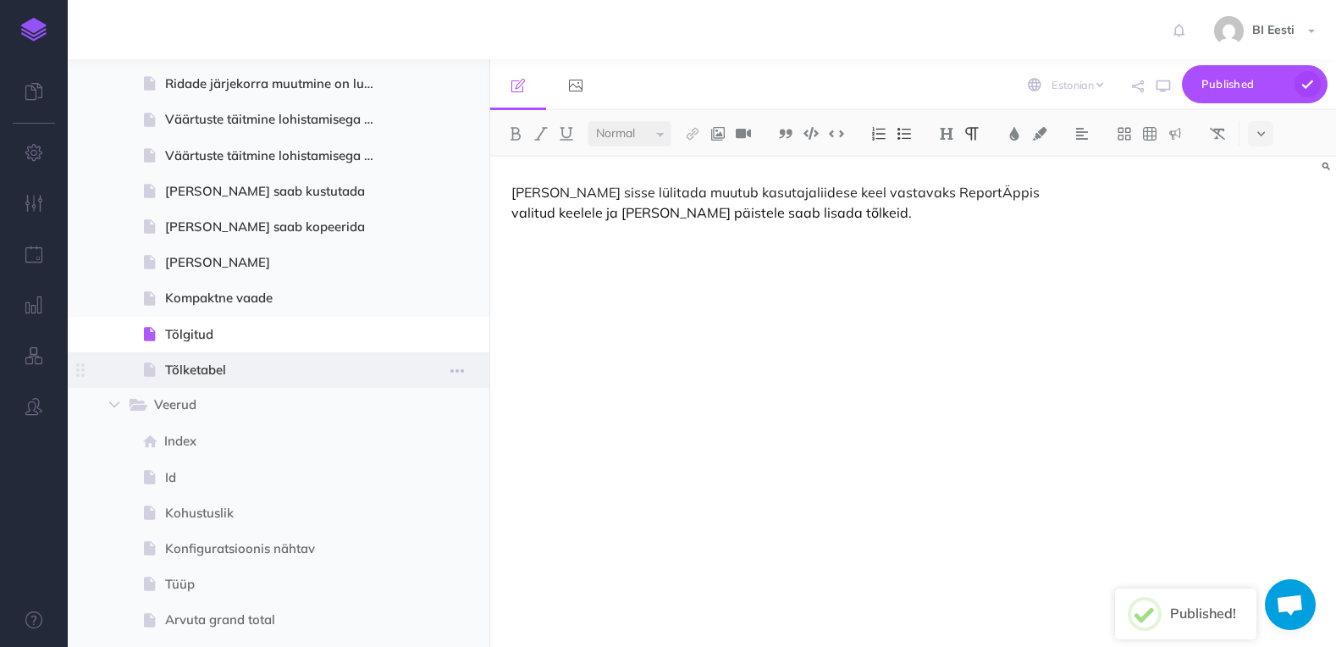
click at [246, 366] on span "Tõlketabel" at bounding box center [276, 370] width 223 height 20
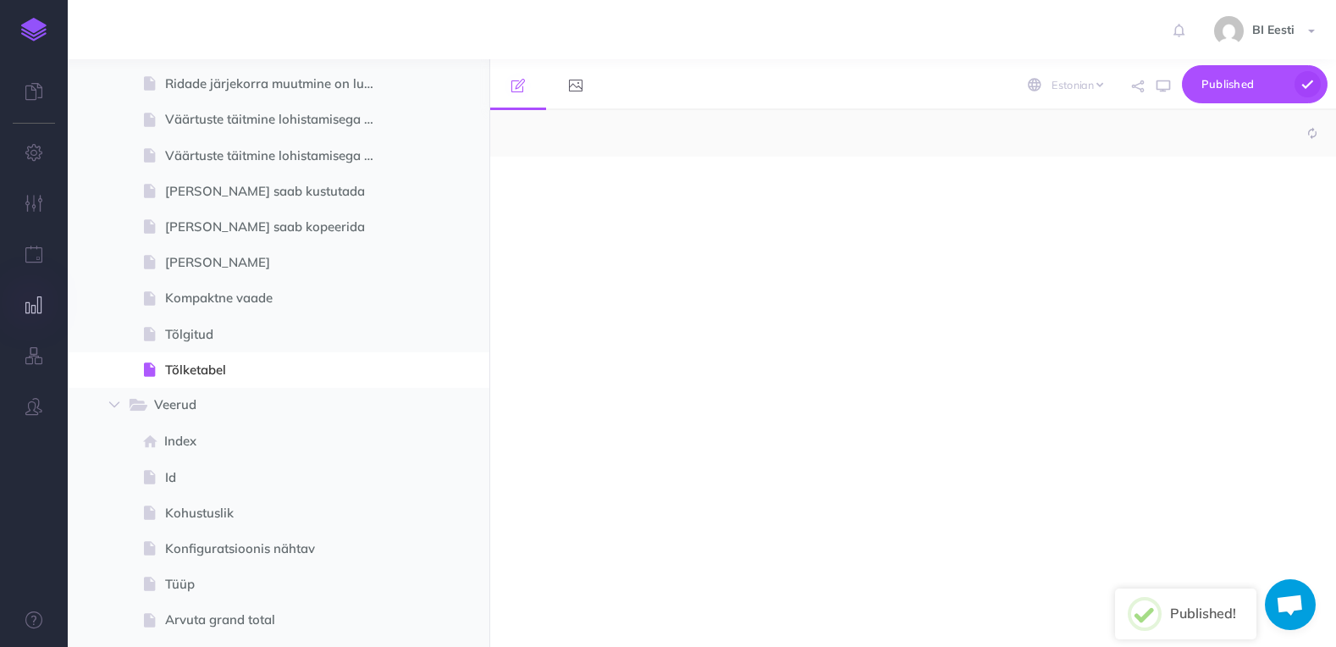
select select "null"
click at [646, 202] on p at bounding box center [787, 192] width 550 height 20
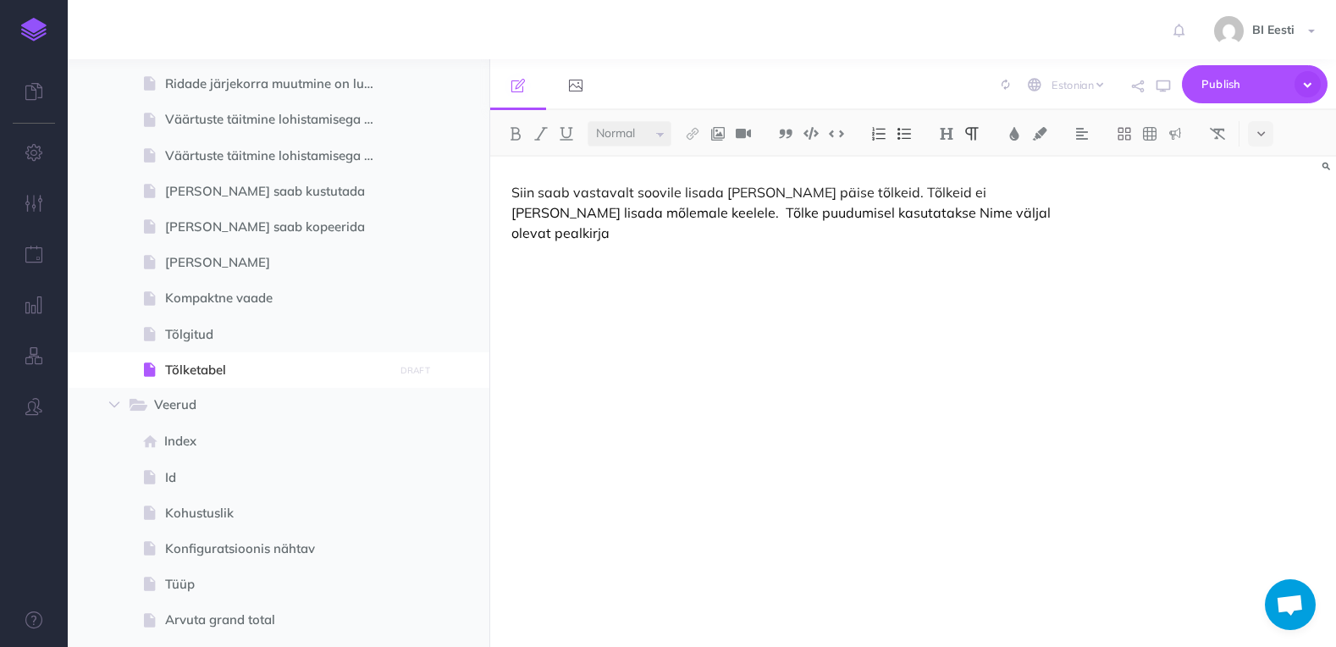
click at [792, 194] on p "Siin saab vastavalt soovile lisada veeru päise tõlkeid. Tõlkeid ei ole vaja lis…" at bounding box center [787, 212] width 550 height 61
drag, startPoint x: 927, startPoint y: 215, endPoint x: 871, endPoint y: 213, distance: 55.9
click at [871, 213] on p "Siin saab vastavalt soovile lisada veeru päise tõlkeid. Tõlkeid ei ole vaja lis…" at bounding box center [787, 212] width 550 height 61
click at [757, 211] on p "Siin saab vastavalt soovile lisada veeru päise tõlkeid. Tõlkeid ei ole vaja lis…" at bounding box center [787, 212] width 550 height 61
click at [794, 214] on p "Siin saab vastavalt soovile lisada veeru päise tõlkeid. Tõlkeid ei ole vaja lis…" at bounding box center [787, 212] width 550 height 61
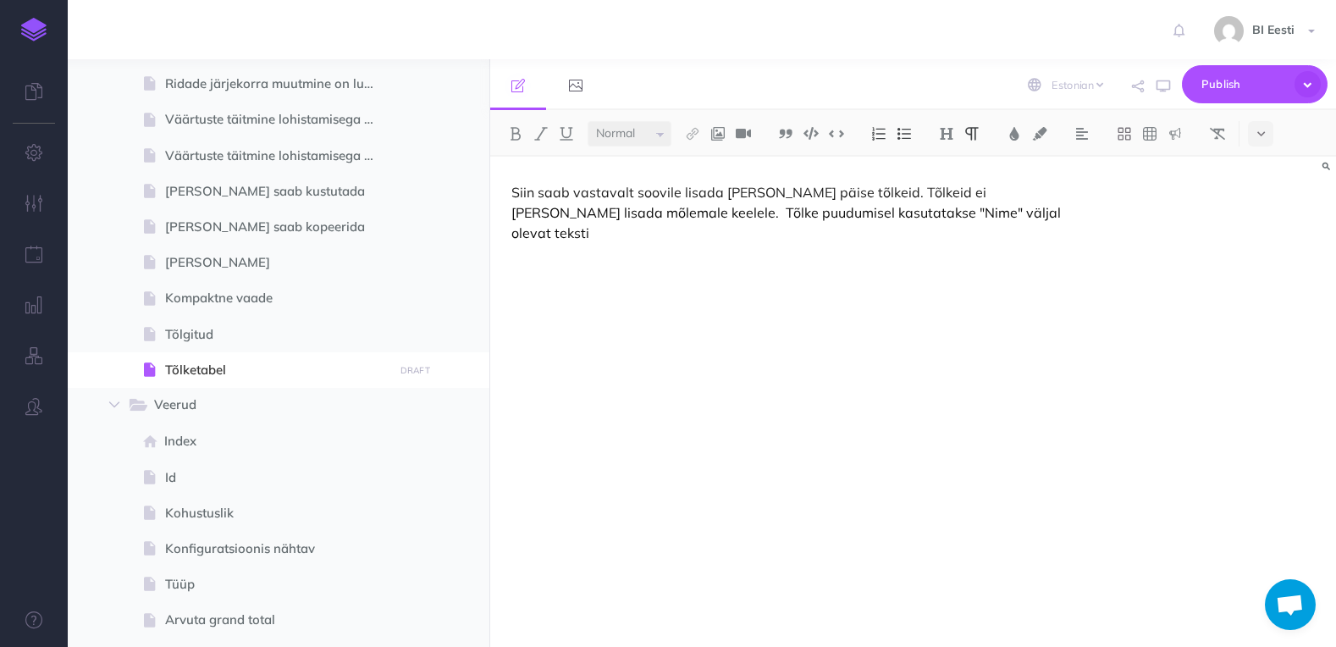
click at [948, 212] on p "Siin saab vastavalt soovile lisada veeru päise tõlkeid. Tõlkeid ei ole vaja lis…" at bounding box center [787, 212] width 550 height 61
click at [675, 214] on p "Siin saab vastavalt soovile lisada veeru päise tõlkeid. Tõlkeid ei ole vaja lis…" at bounding box center [787, 212] width 550 height 61
click at [566, 212] on p "Siin saab vastavalt soovile lisada veeru päise tõlkeid. Tõlkeid ei ole vaja lis…" at bounding box center [787, 212] width 550 height 61
click at [1219, 80] on span "Publish" at bounding box center [1244, 84] width 85 height 26
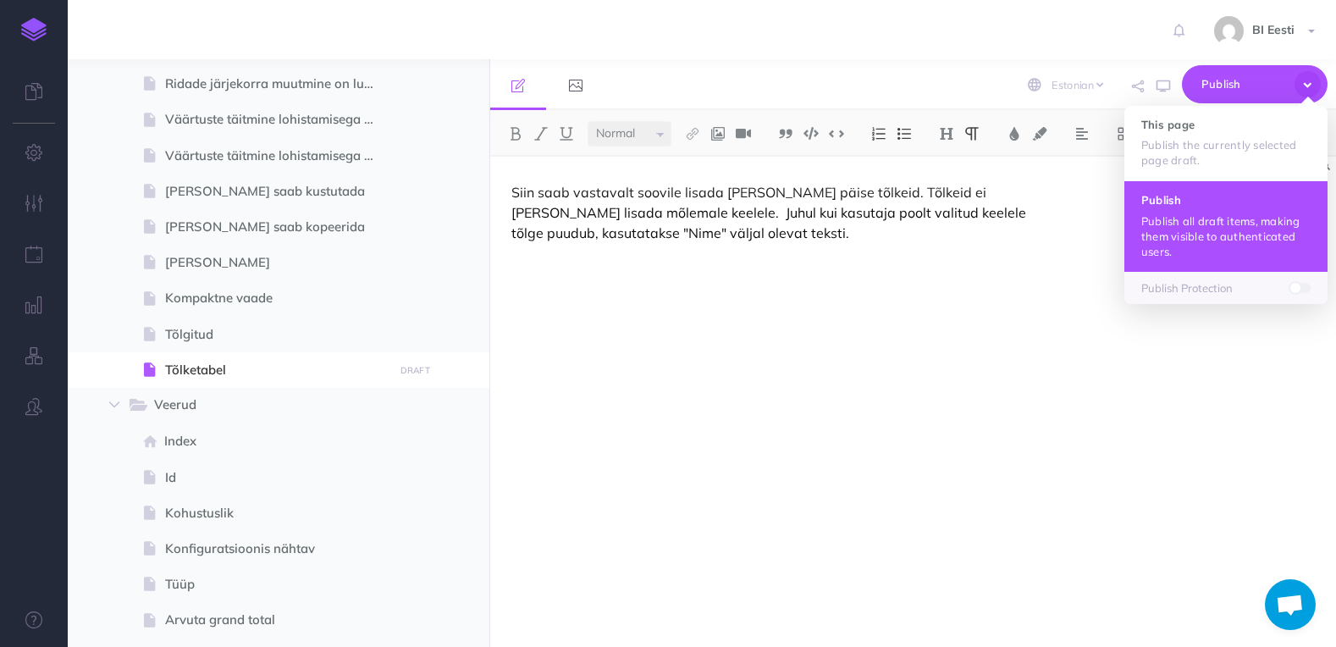
click at [1236, 214] on p "Publish all draft items, making them visible to authenticated users." at bounding box center [1226, 236] width 169 height 46
